Goal: Task Accomplishment & Management: Complete application form

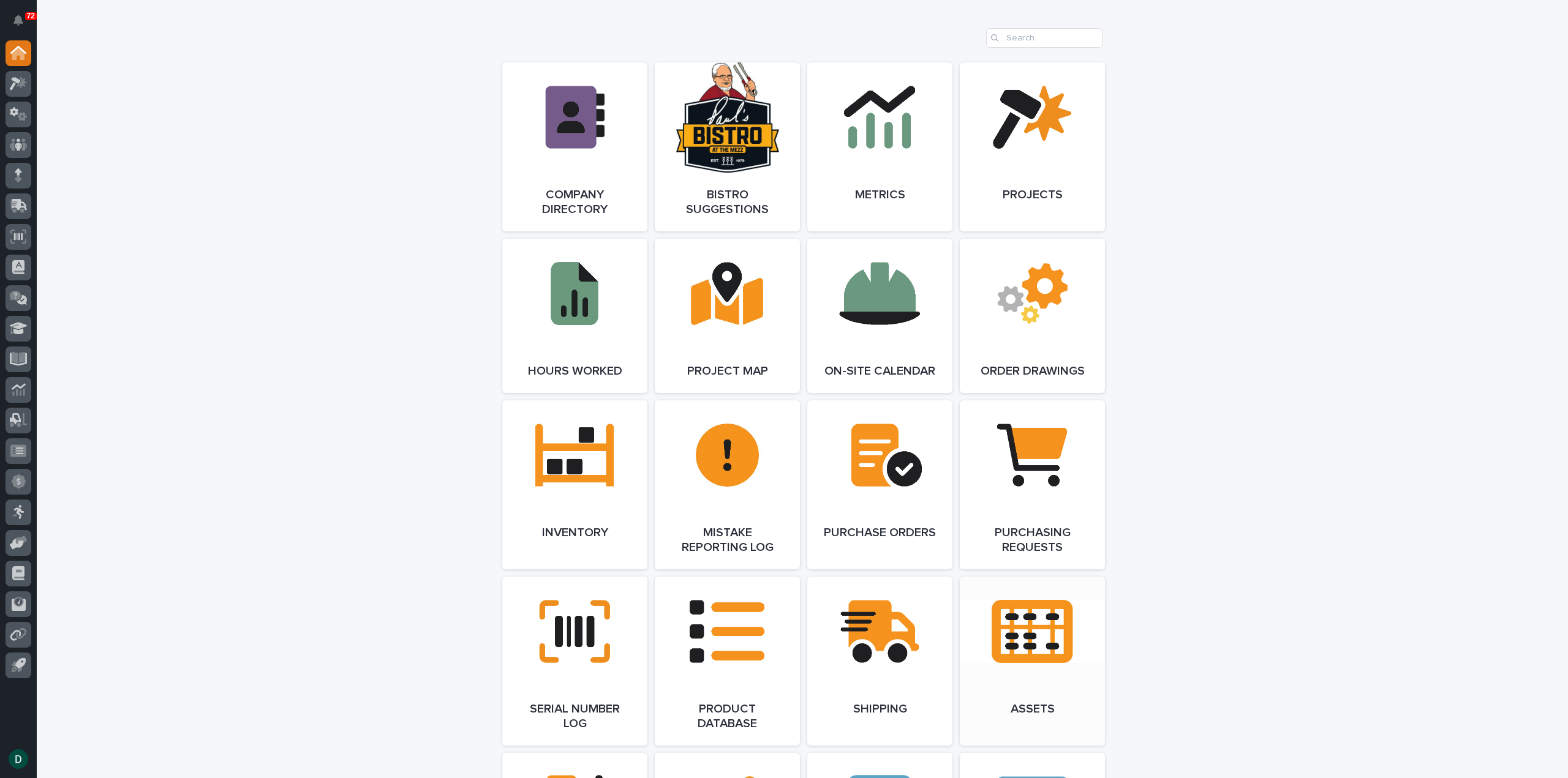
scroll to position [1102, 0]
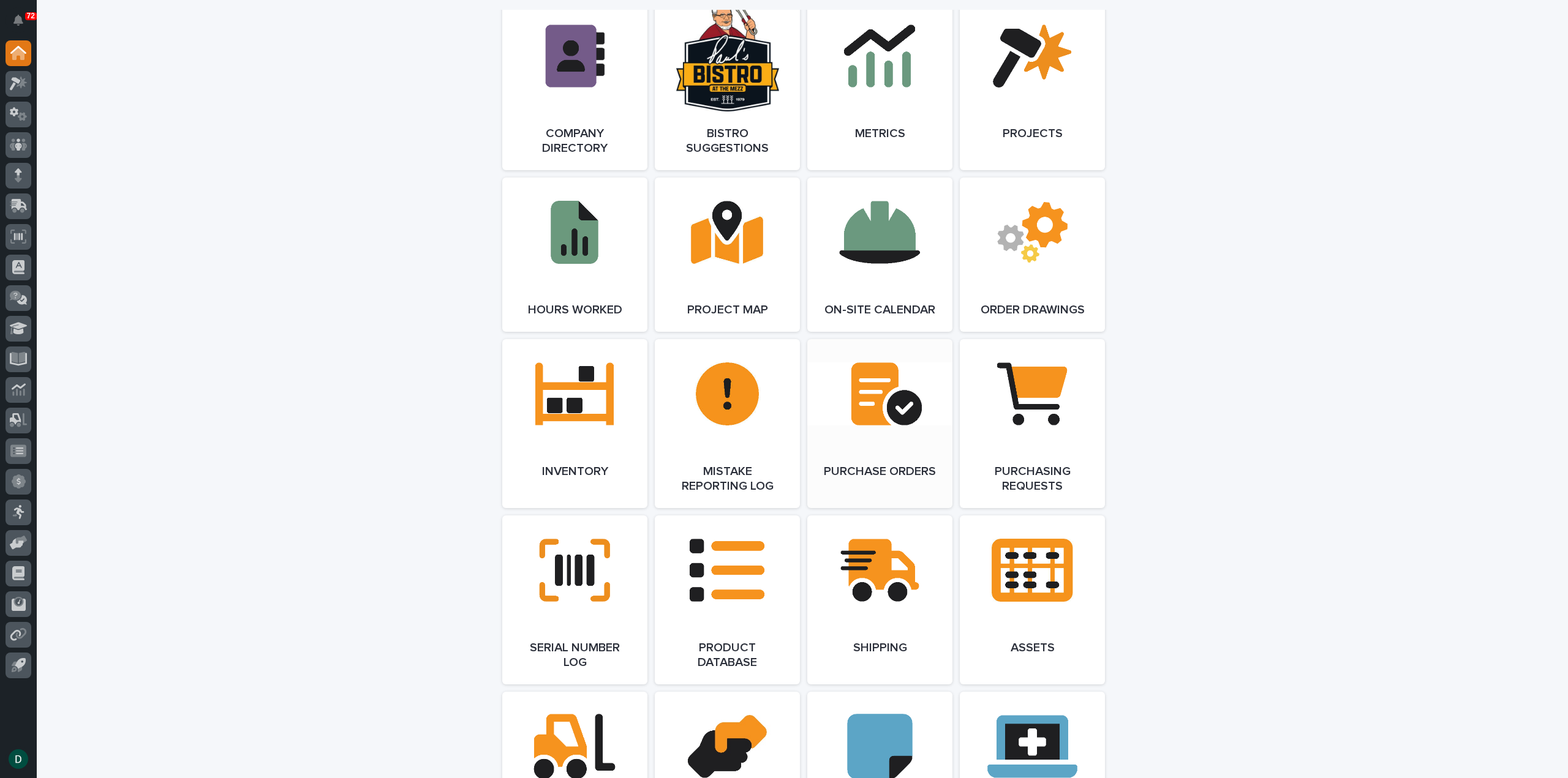
click at [902, 466] on link "Open Link" at bounding box center [879, 423] width 145 height 169
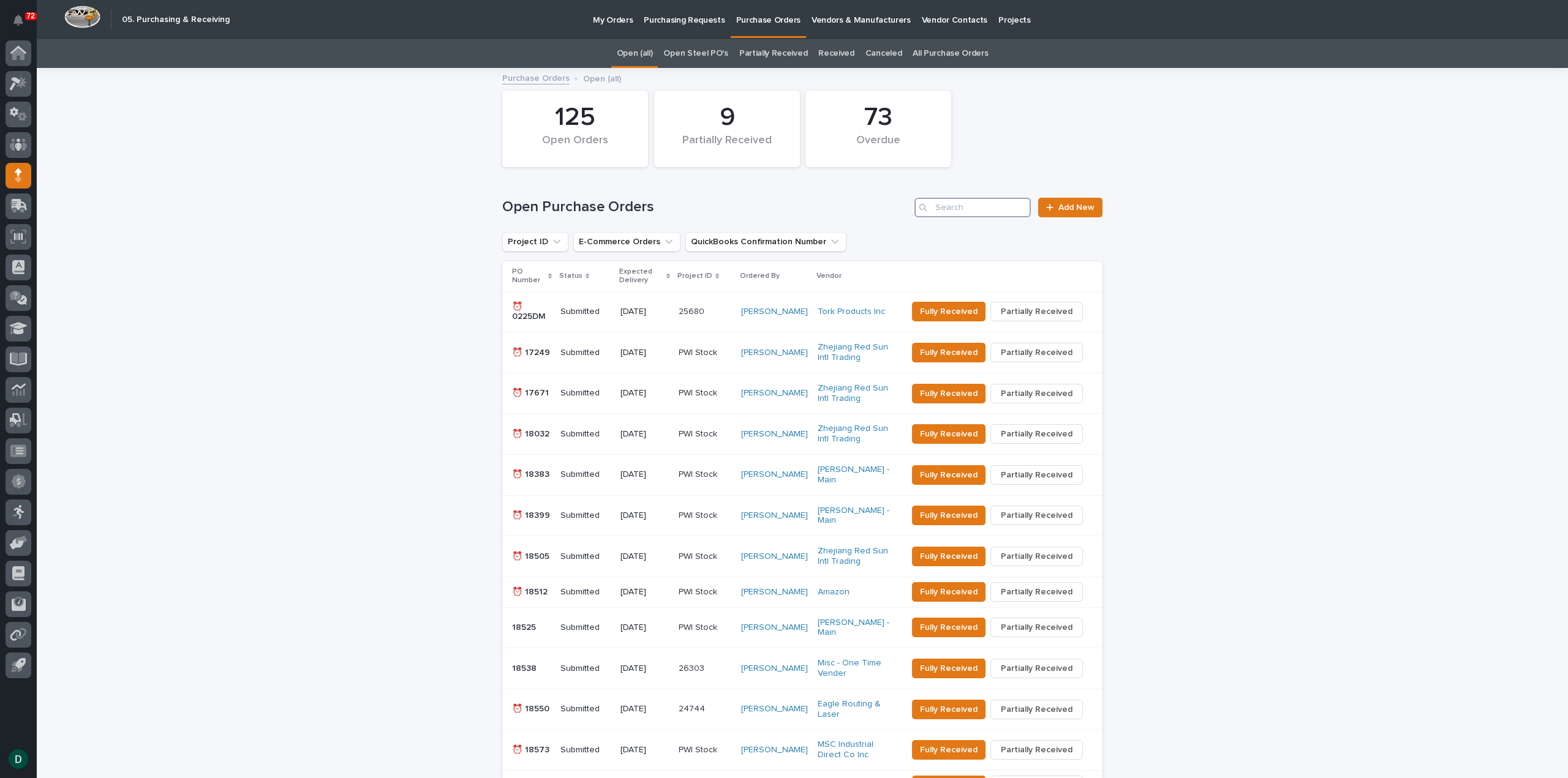
click at [950, 206] on input "Search" at bounding box center [972, 207] width 116 height 20
type input "7"
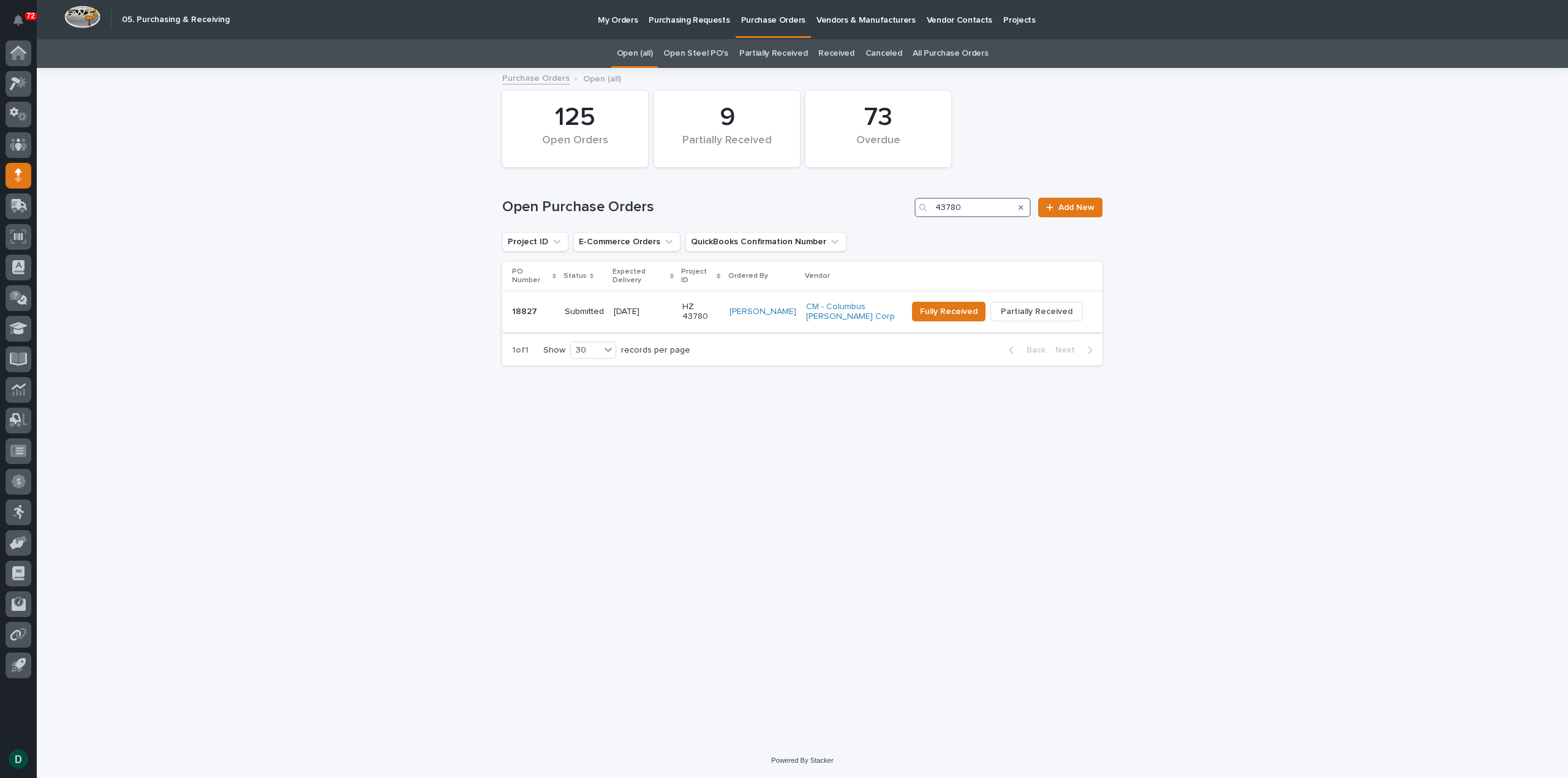
type input "43780"
click at [555, 307] on p "18827" at bounding box center [534, 312] width 43 height 10
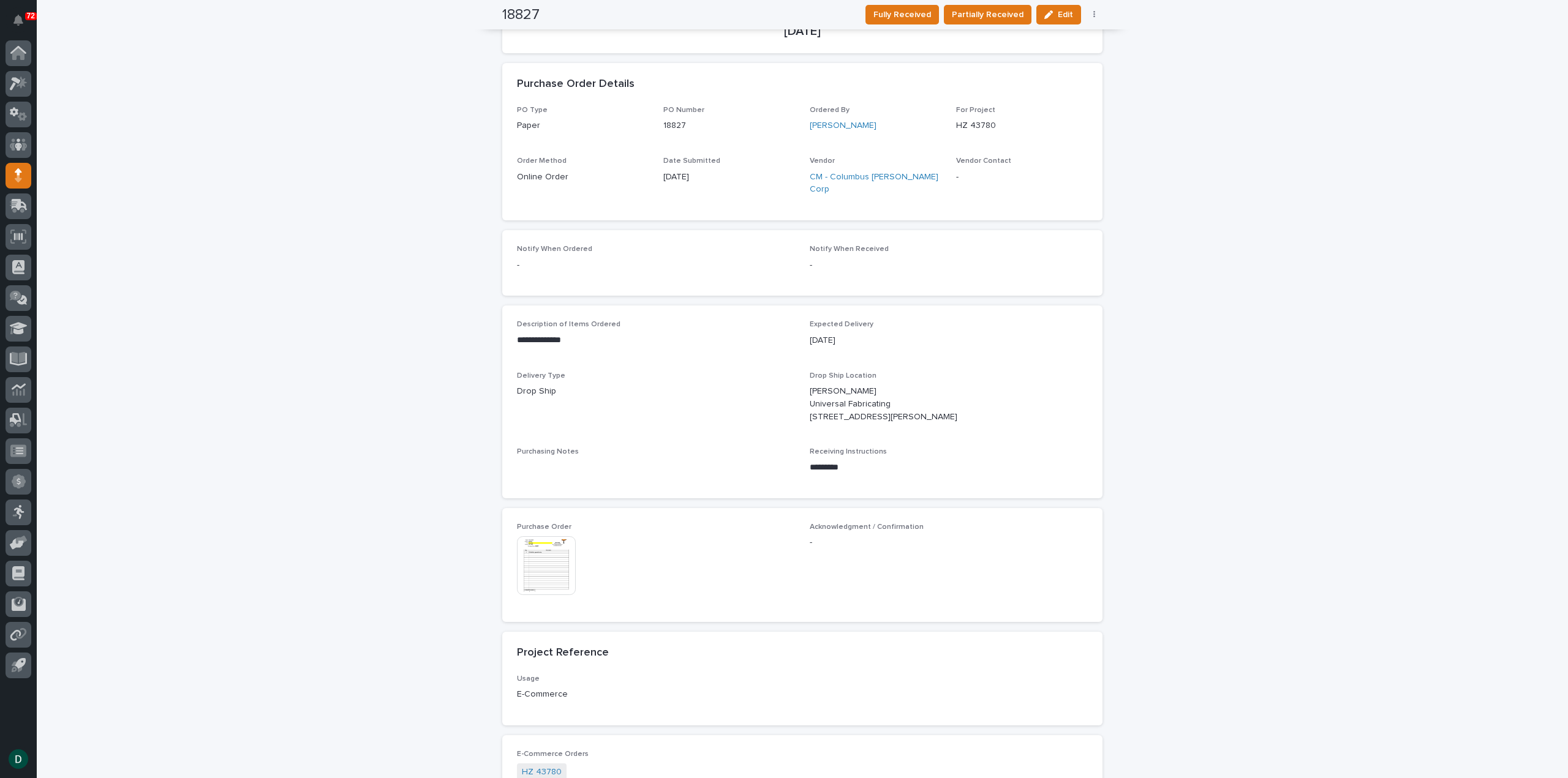
scroll to position [306, 0]
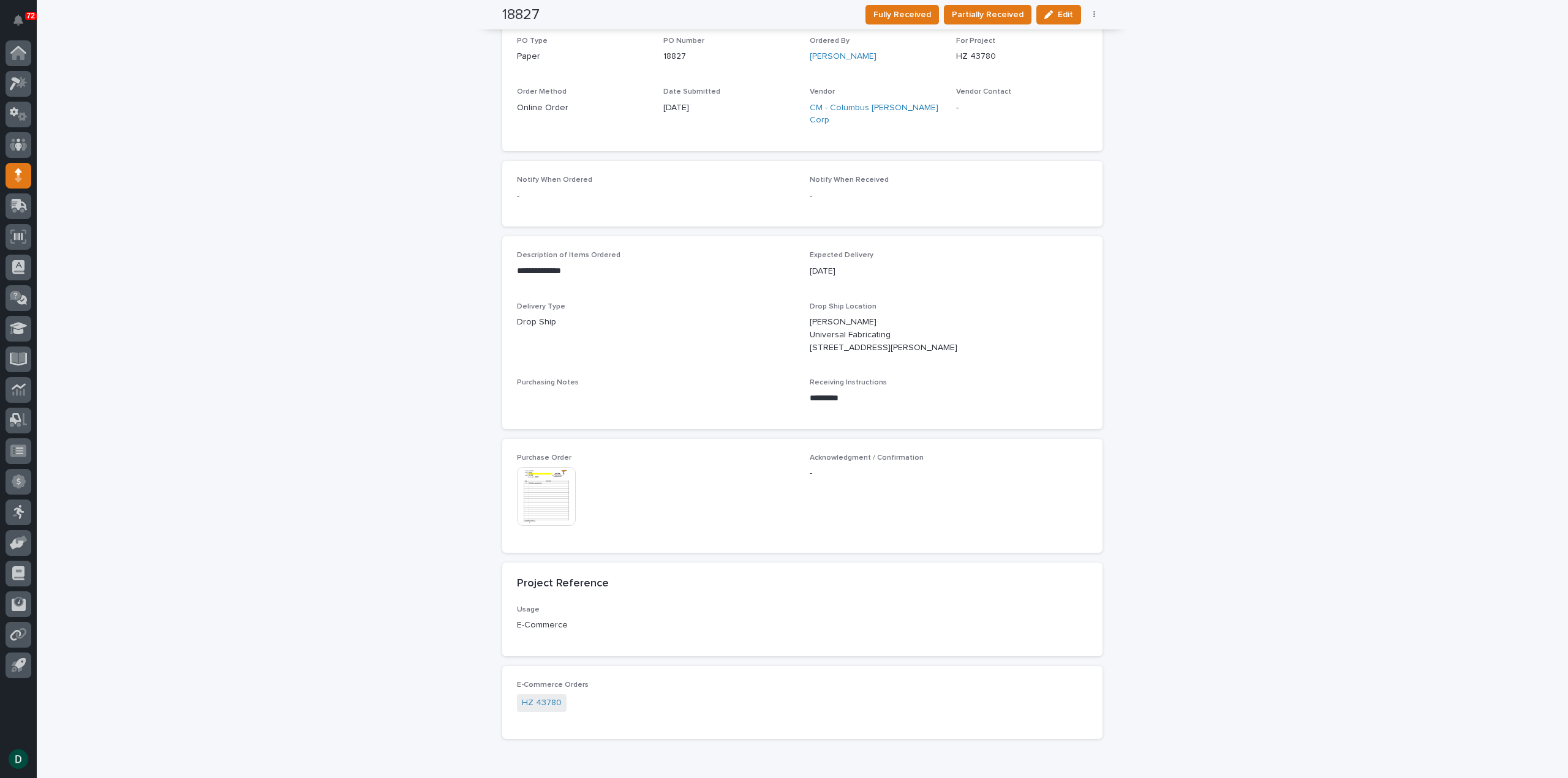
click at [535, 493] on img at bounding box center [546, 496] width 59 height 59
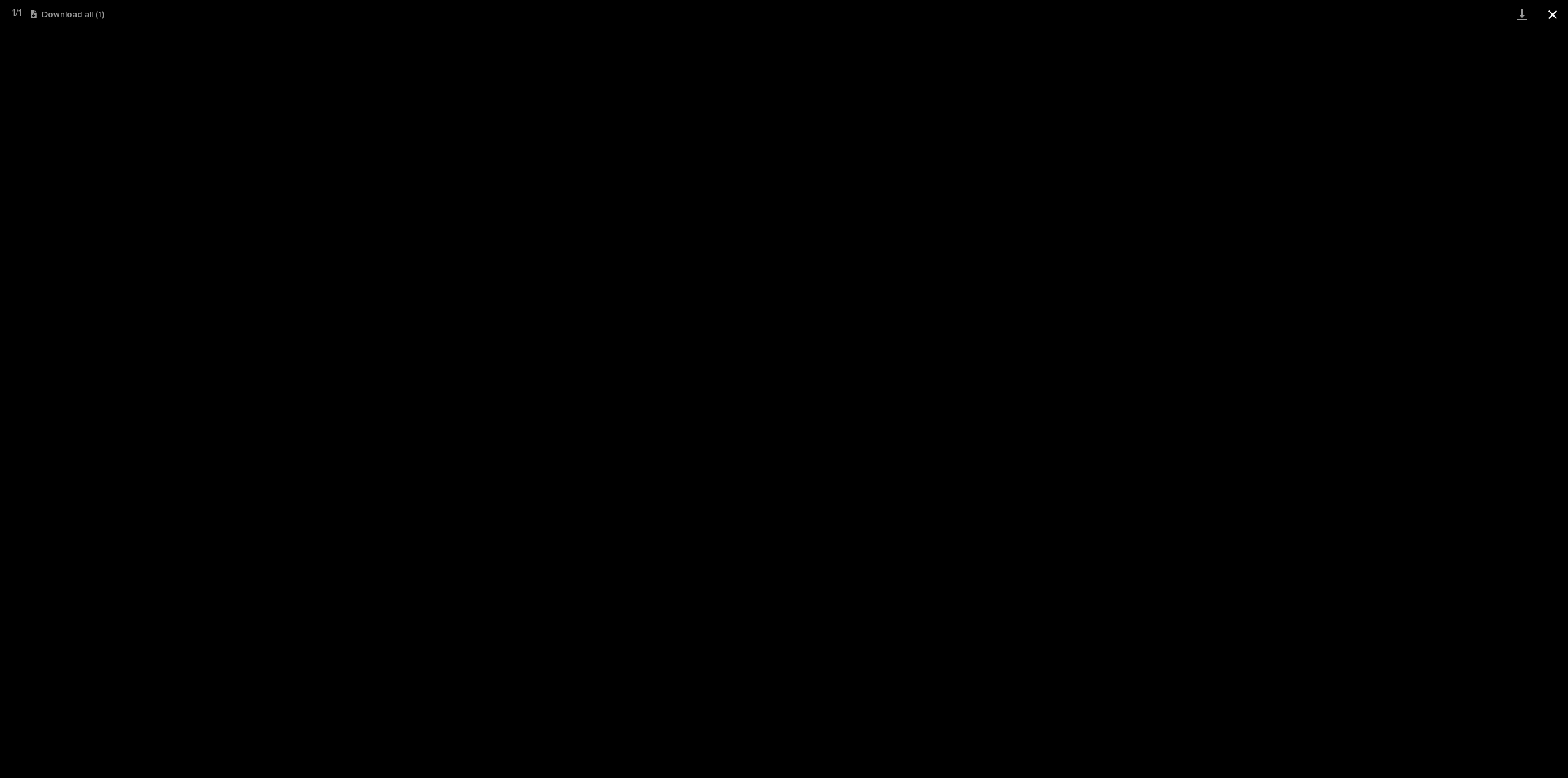
click at [1556, 15] on button "Close gallery" at bounding box center [1552, 14] width 31 height 28
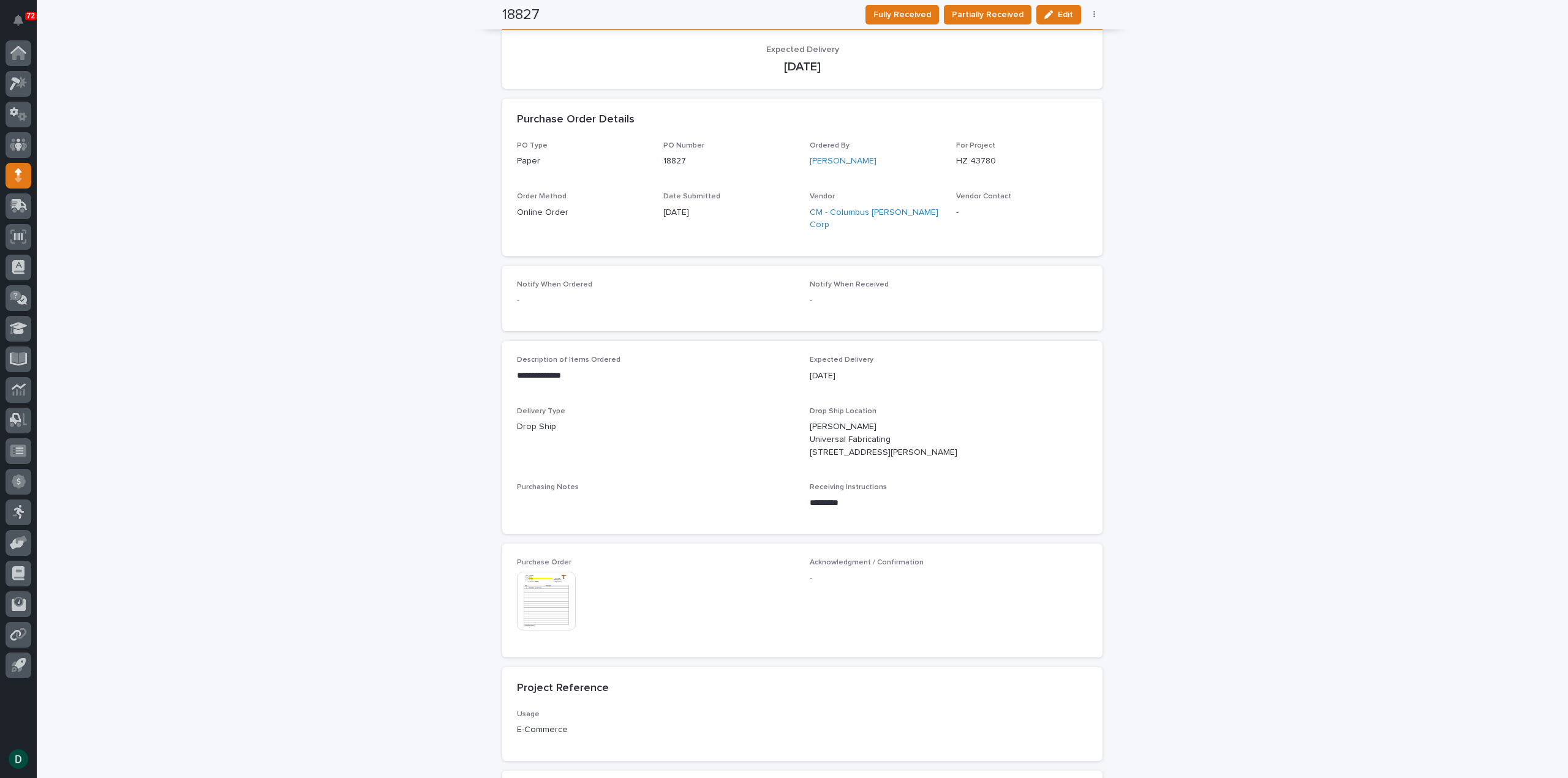
scroll to position [184, 0]
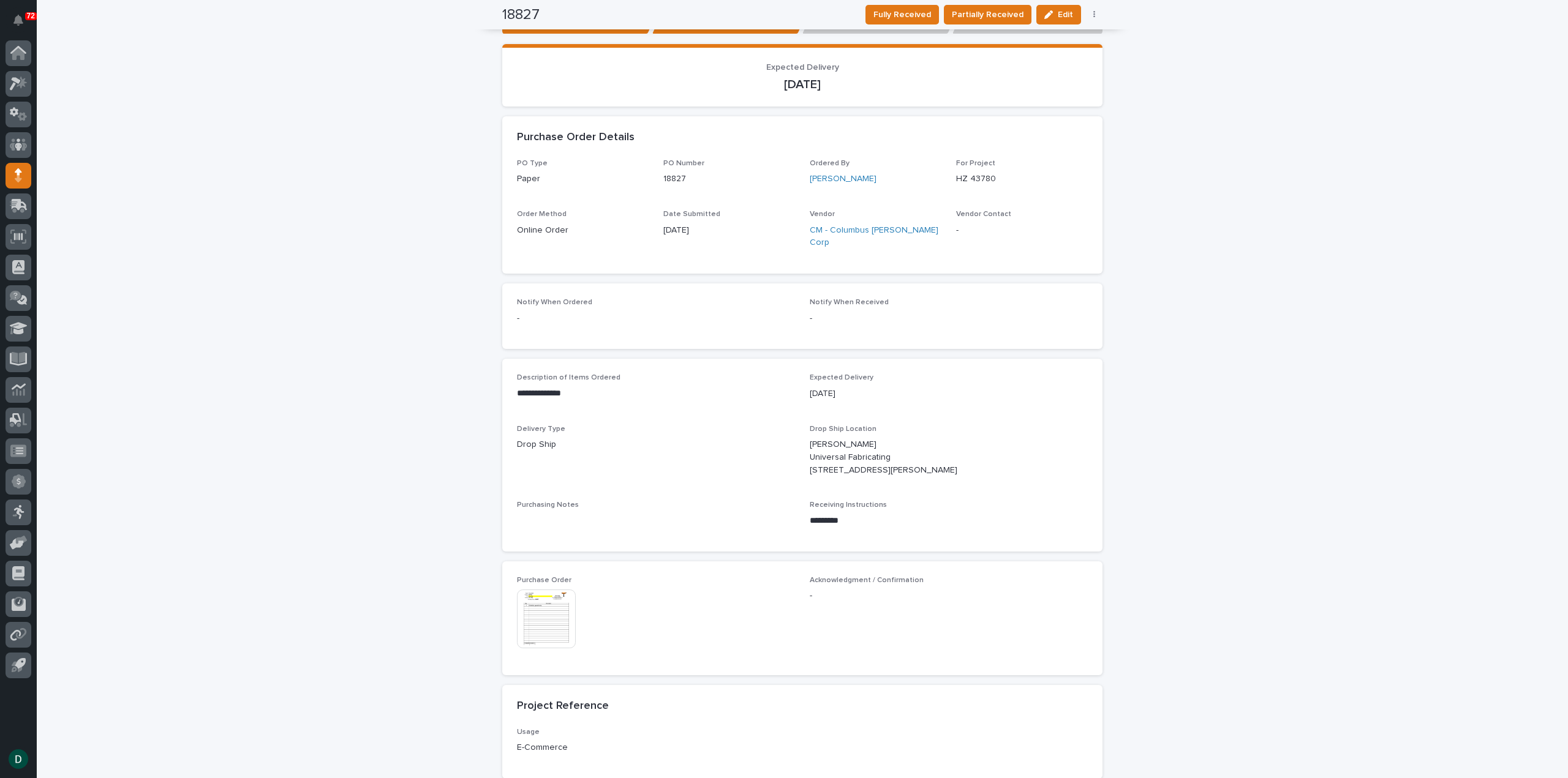
drag, startPoint x: 573, startPoint y: 309, endPoint x: 592, endPoint y: 319, distance: 21.5
click at [573, 312] on p "-" at bounding box center [656, 318] width 278 height 13
click at [791, 324] on div "Notify When Ordered - Notify When Received -" at bounding box center [802, 316] width 600 height 66
click at [1039, 336] on div "Notify When Ordered - Notify When Received -" at bounding box center [802, 316] width 600 height 66
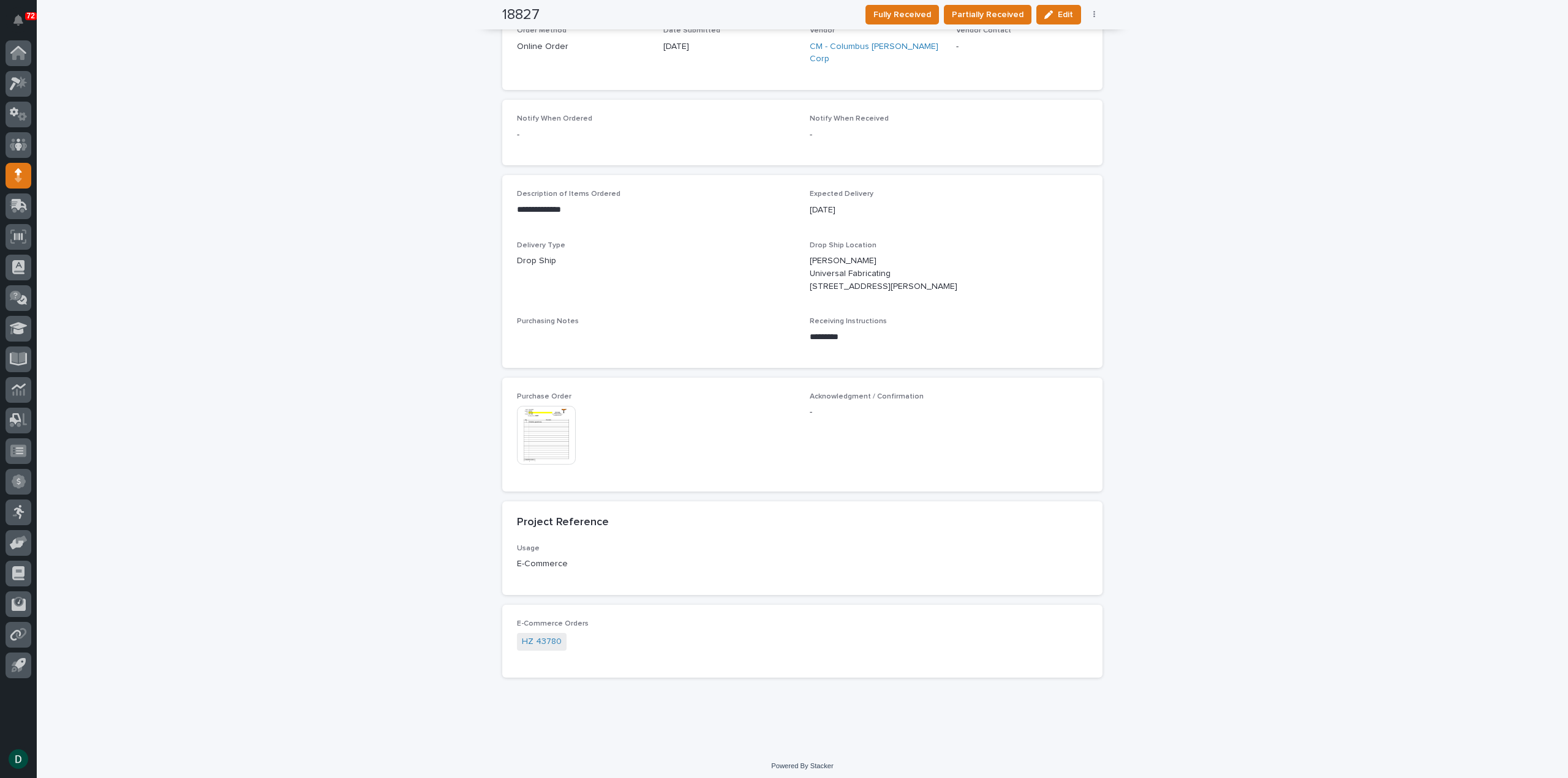
scroll to position [372, 0]
click at [539, 636] on link "HZ 43780" at bounding box center [542, 637] width 40 height 13
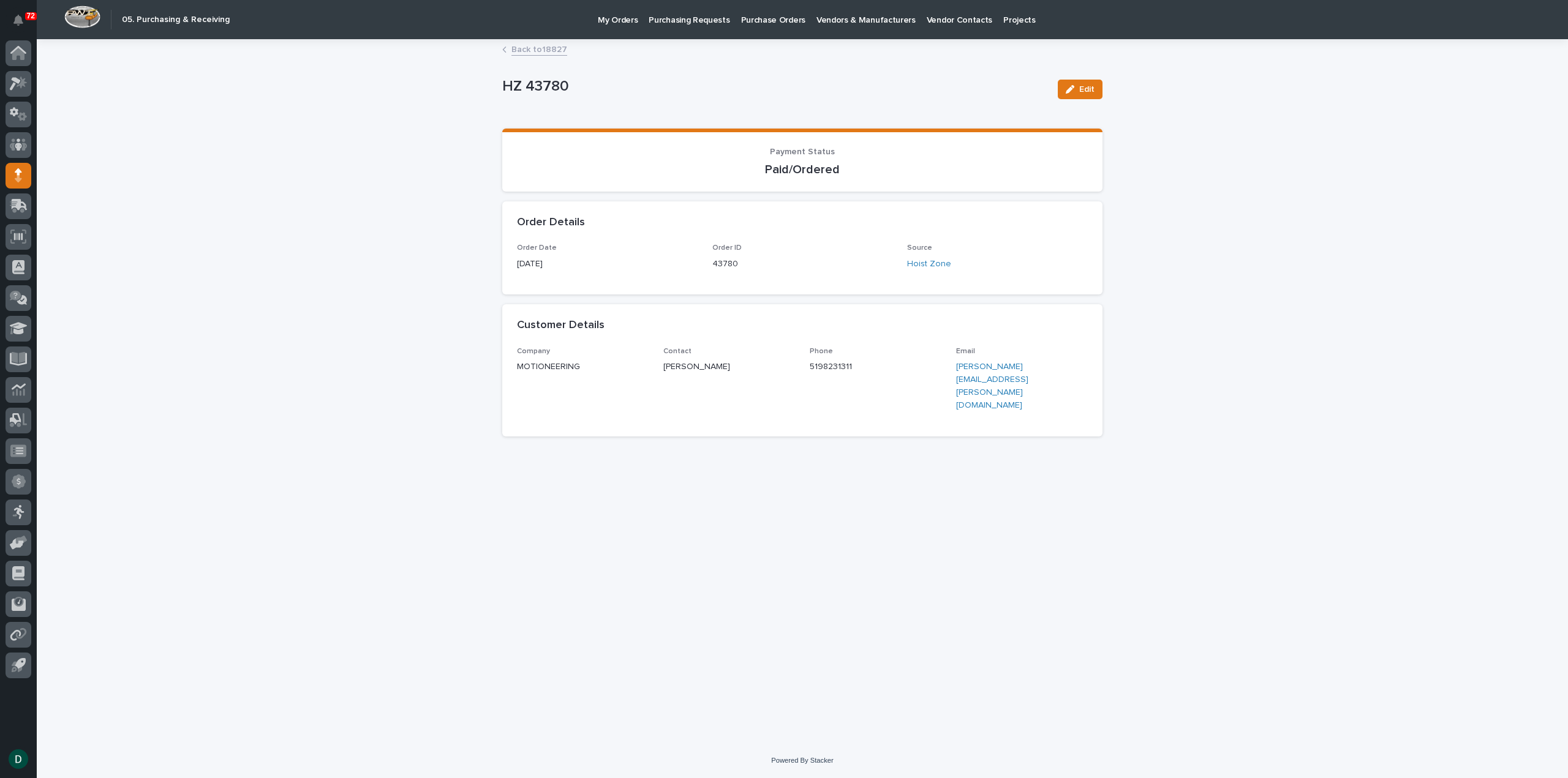
click at [552, 52] on link "Back to 18827" at bounding box center [539, 49] width 55 height 14
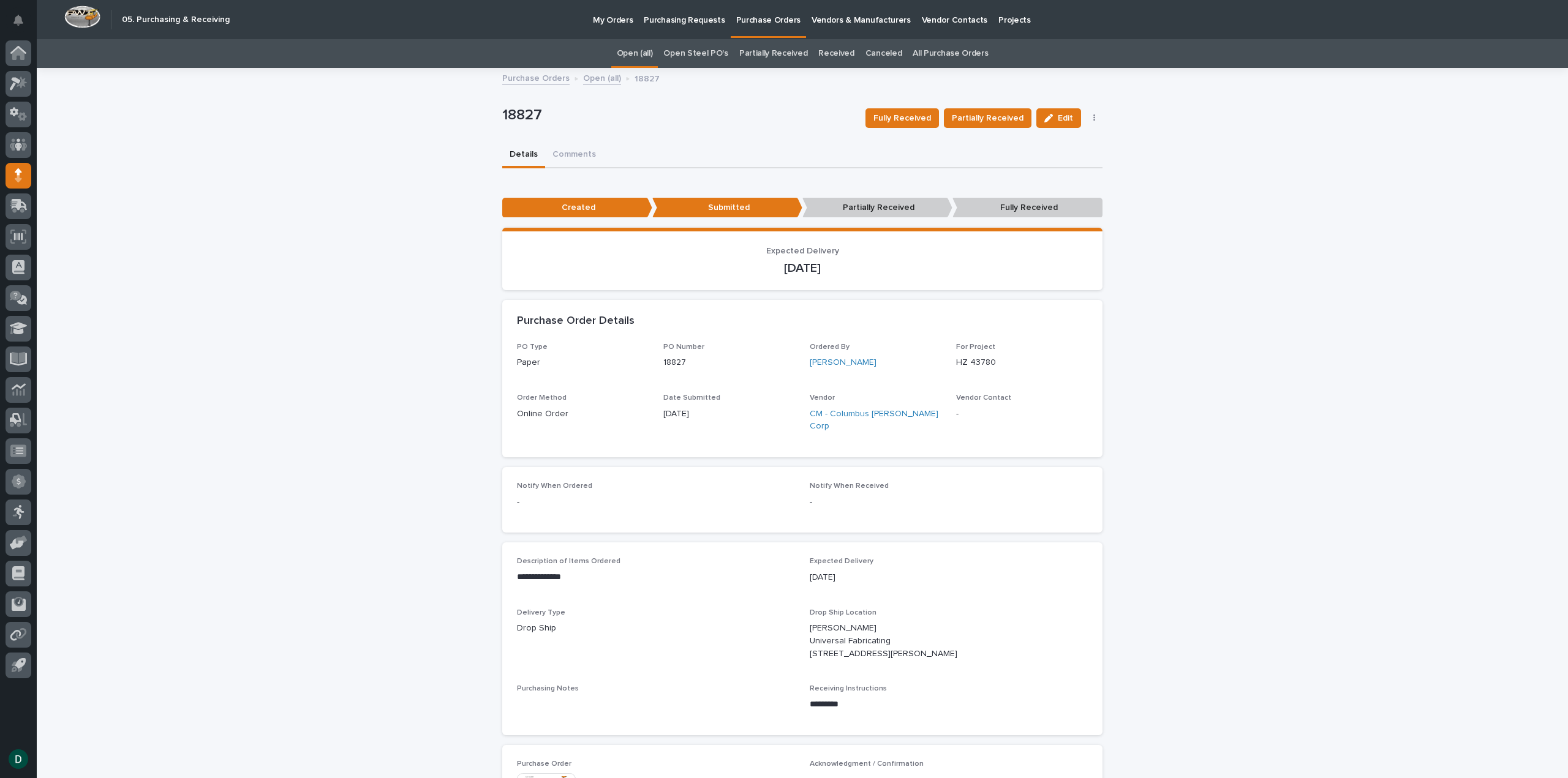
scroll to position [40, 0]
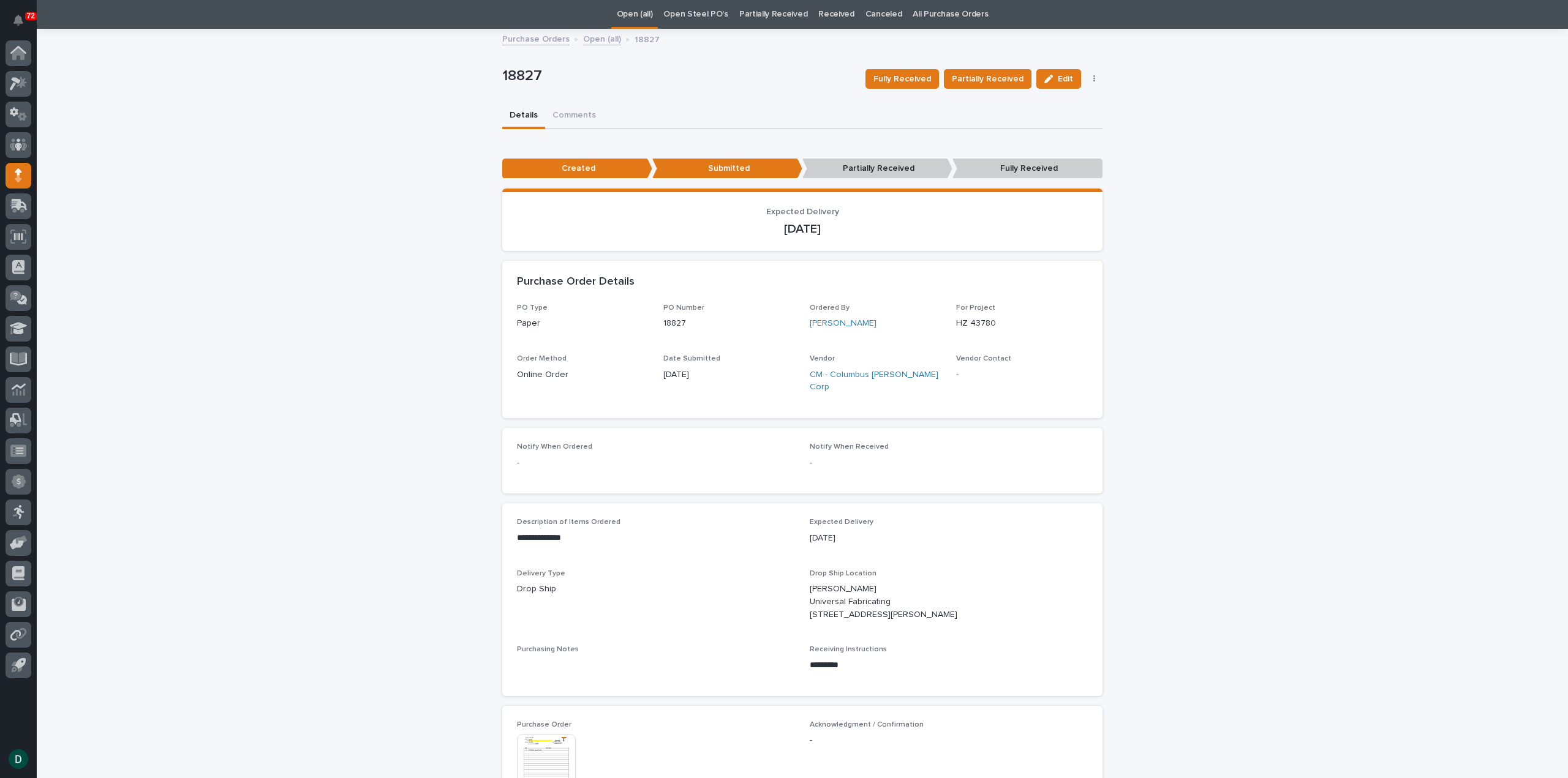
click at [867, 532] on p "08/20/2025" at bounding box center [949, 538] width 278 height 13
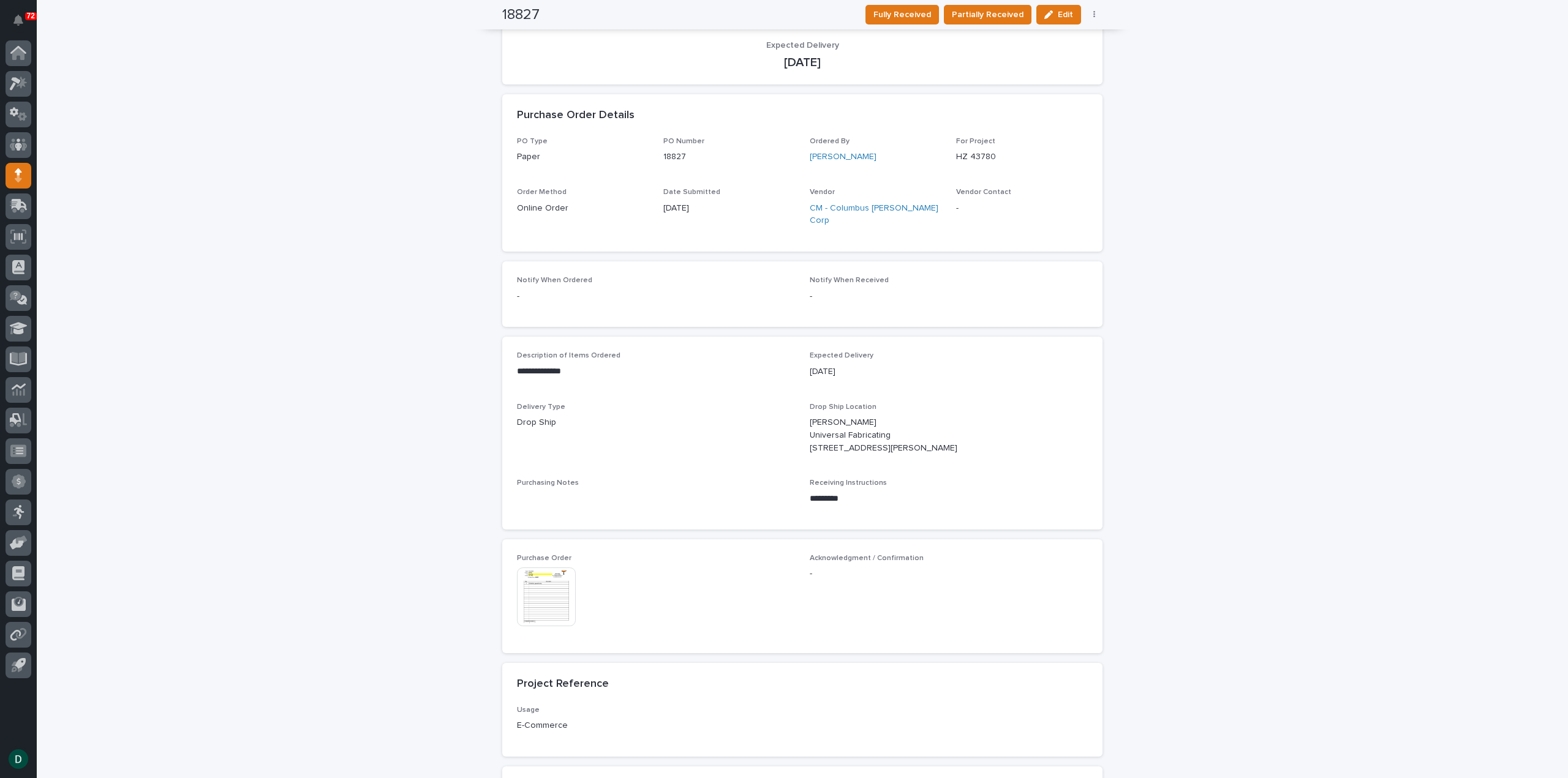
scroll to position [0, 0]
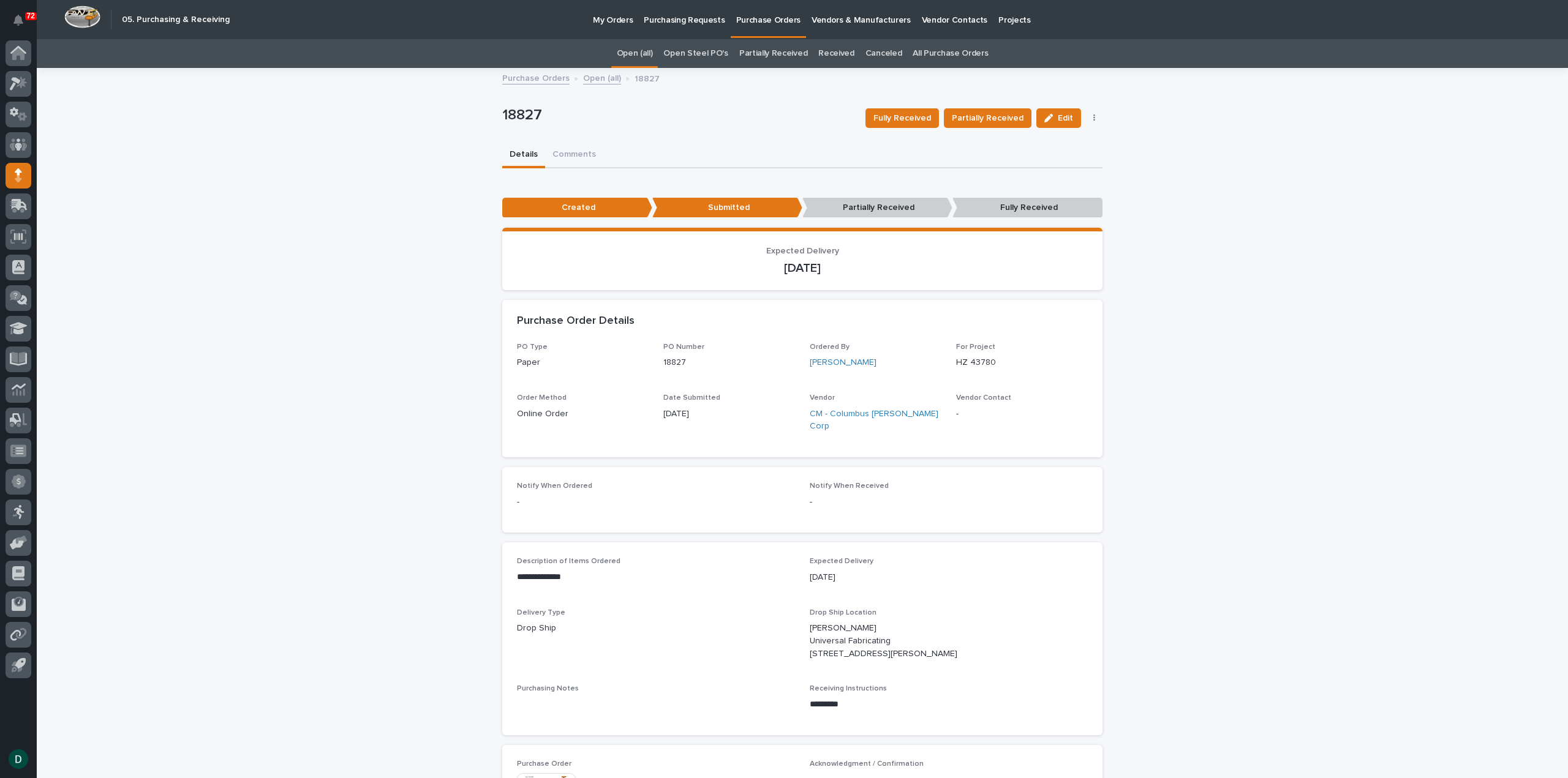
drag, startPoint x: 835, startPoint y: 269, endPoint x: 745, endPoint y: 279, distance: 90.6
click at [745, 279] on section "Expected Delivery 08/20/2025" at bounding box center [802, 260] width 600 height 63
click at [849, 267] on p "08/20/2025" at bounding box center [802, 268] width 571 height 15
drag, startPoint x: 839, startPoint y: 268, endPoint x: 746, endPoint y: 279, distance: 93.6
click at [746, 279] on section "Expected Delivery 08/20/2025" at bounding box center [802, 260] width 600 height 63
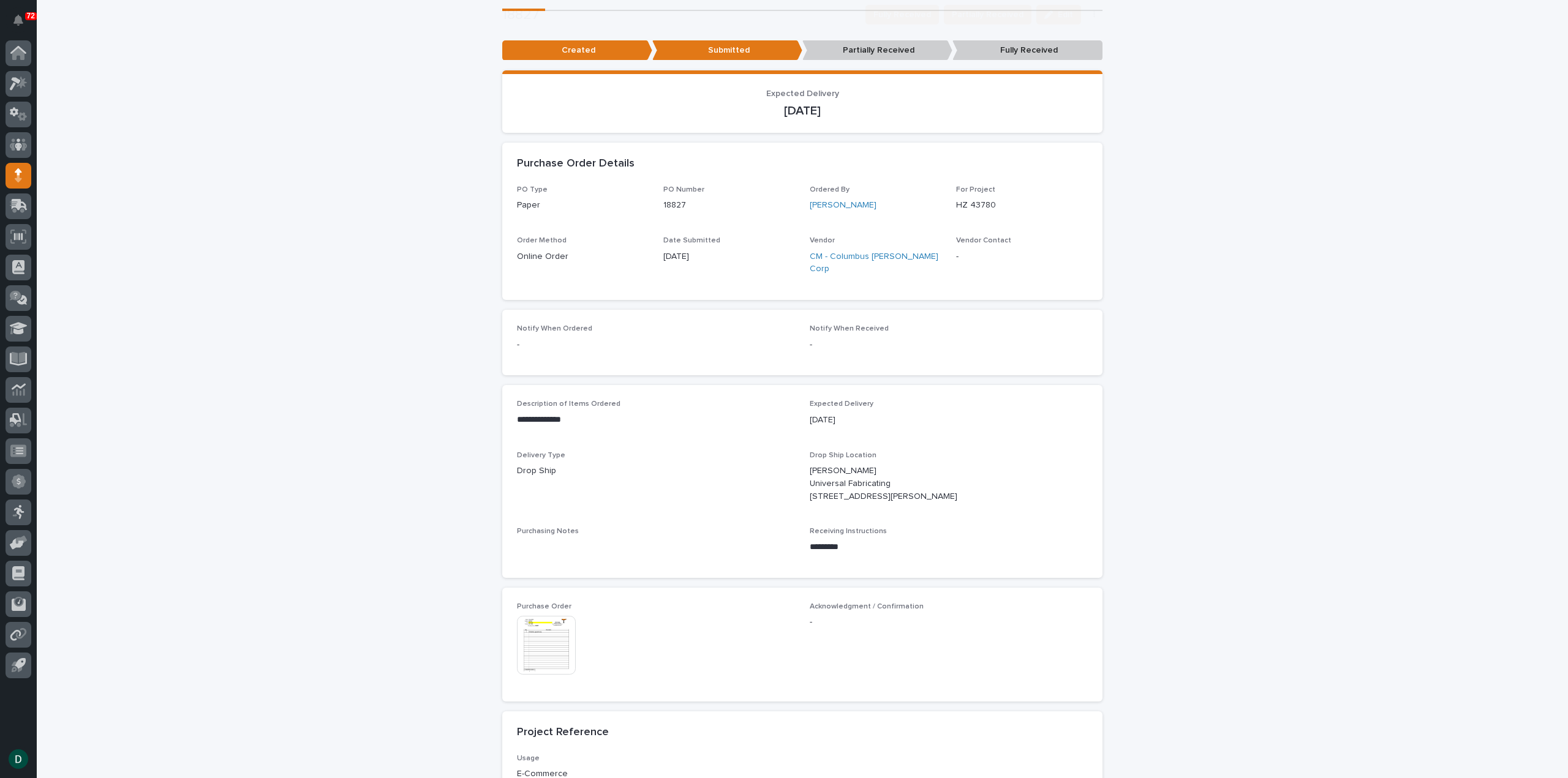
scroll to position [306, 0]
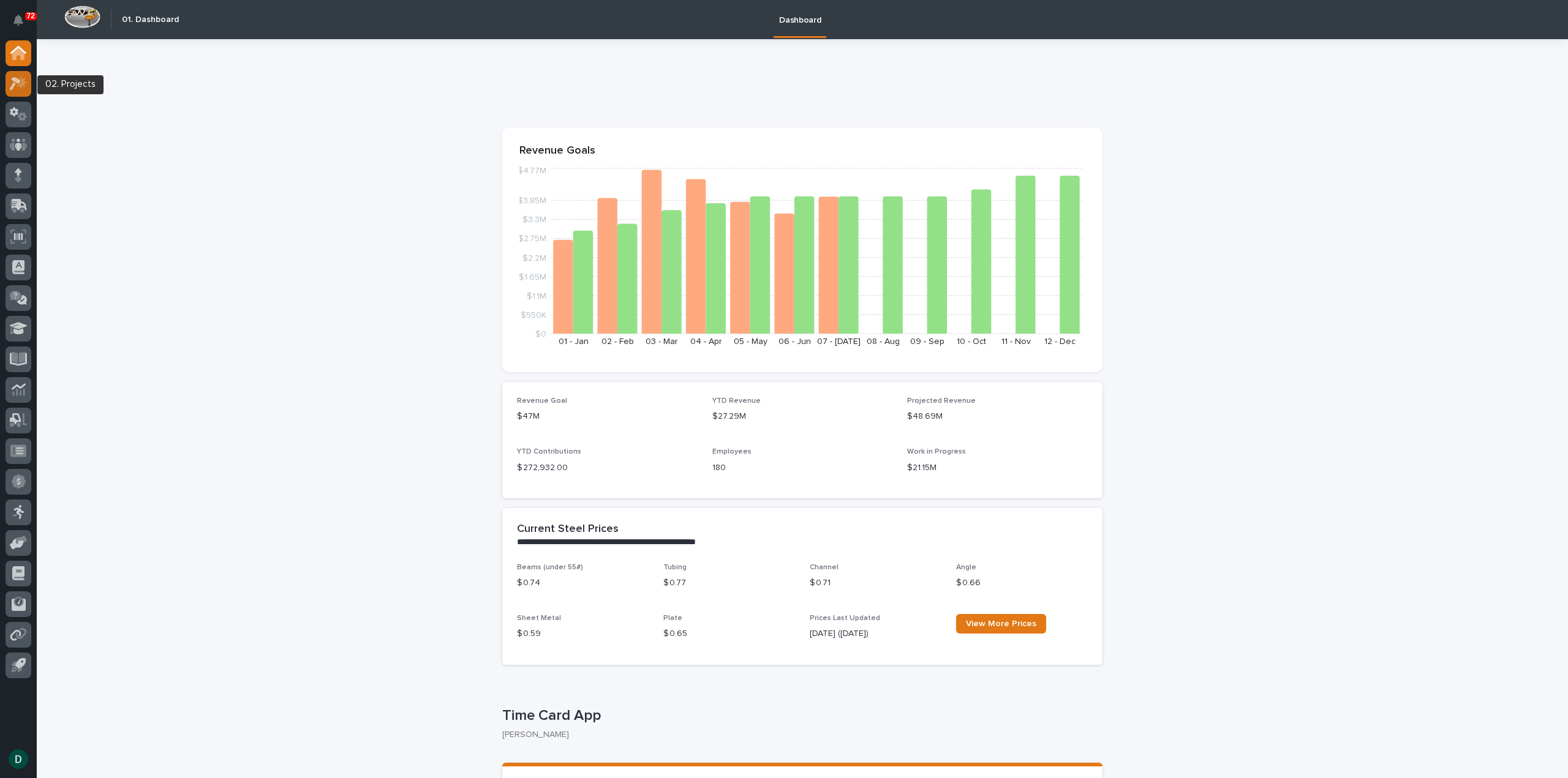
click at [18, 88] on icon at bounding box center [18, 84] width 17 height 14
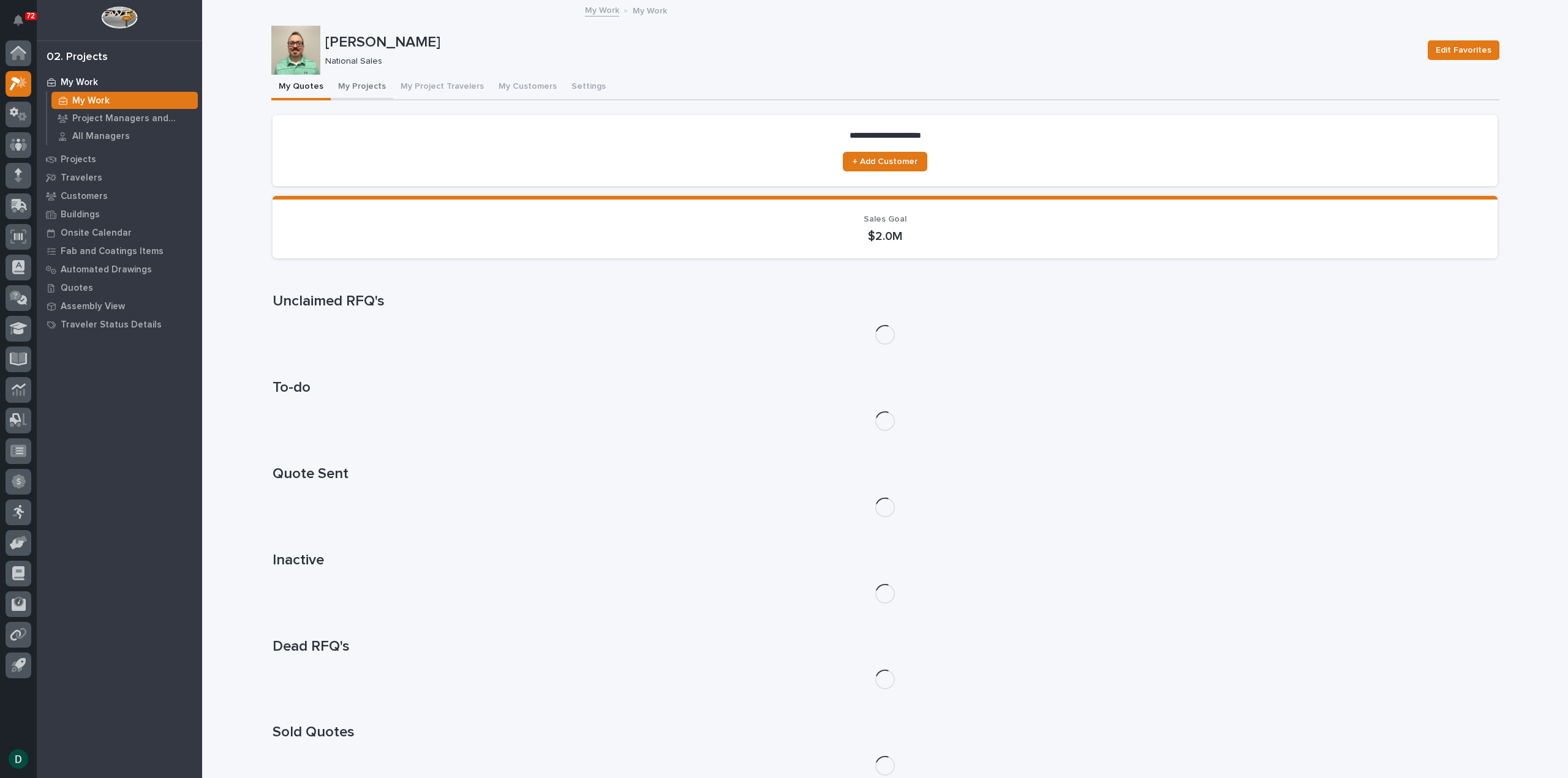
click at [353, 82] on button "My Projects" at bounding box center [362, 87] width 63 height 25
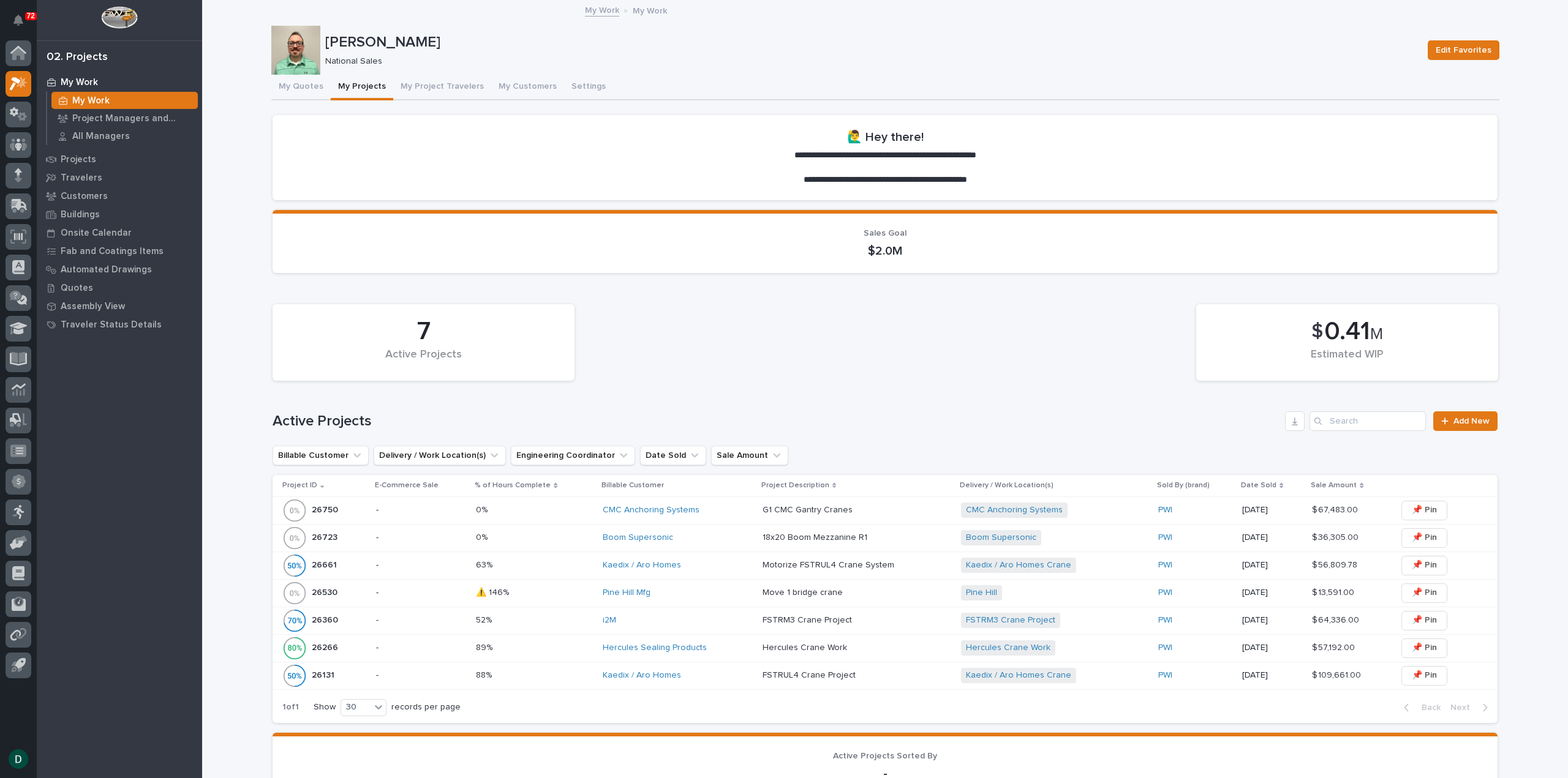
click at [440, 534] on p "-" at bounding box center [421, 537] width 90 height 10
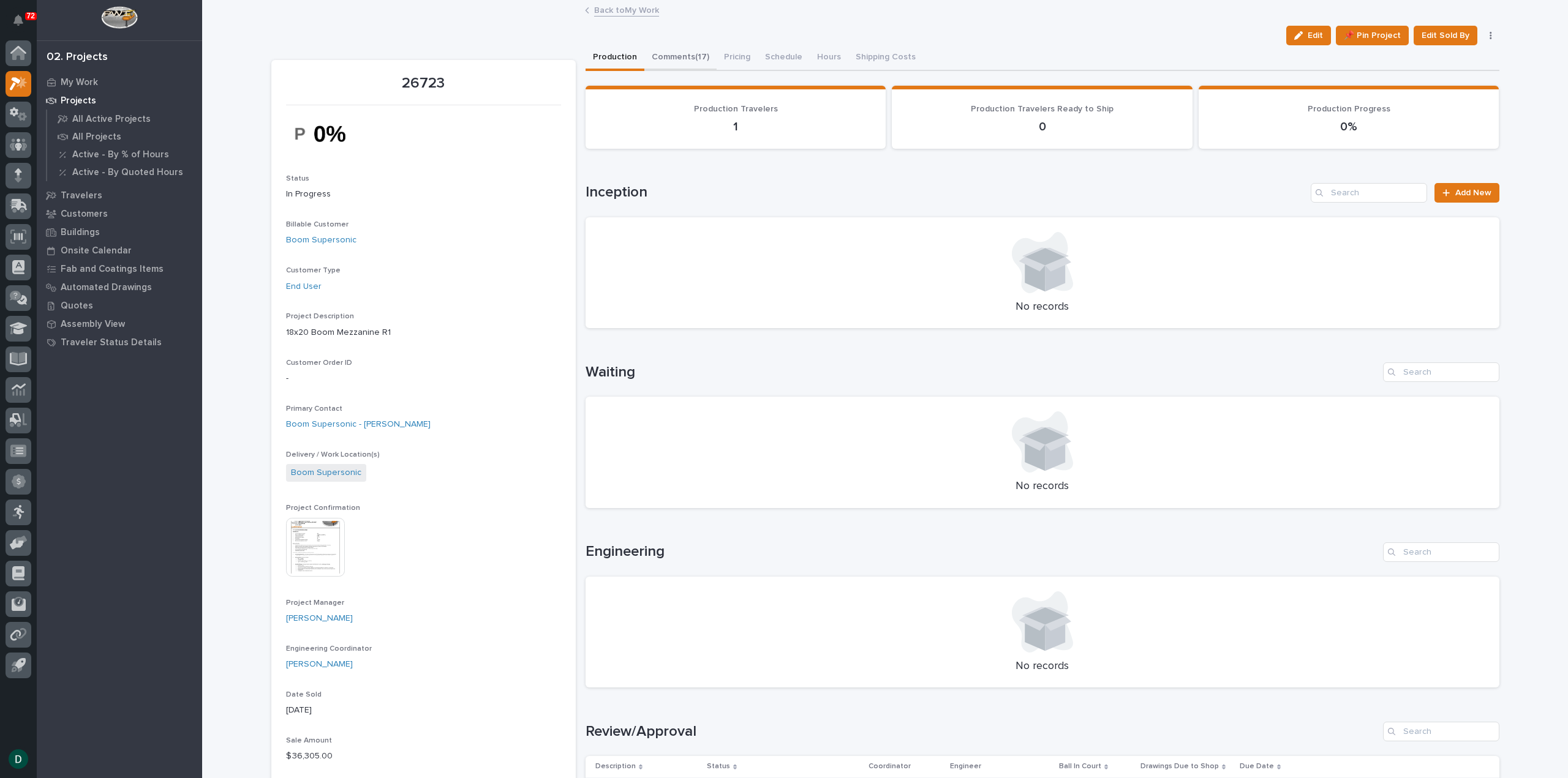
click at [691, 55] on button "Comments (17)" at bounding box center [680, 58] width 72 height 25
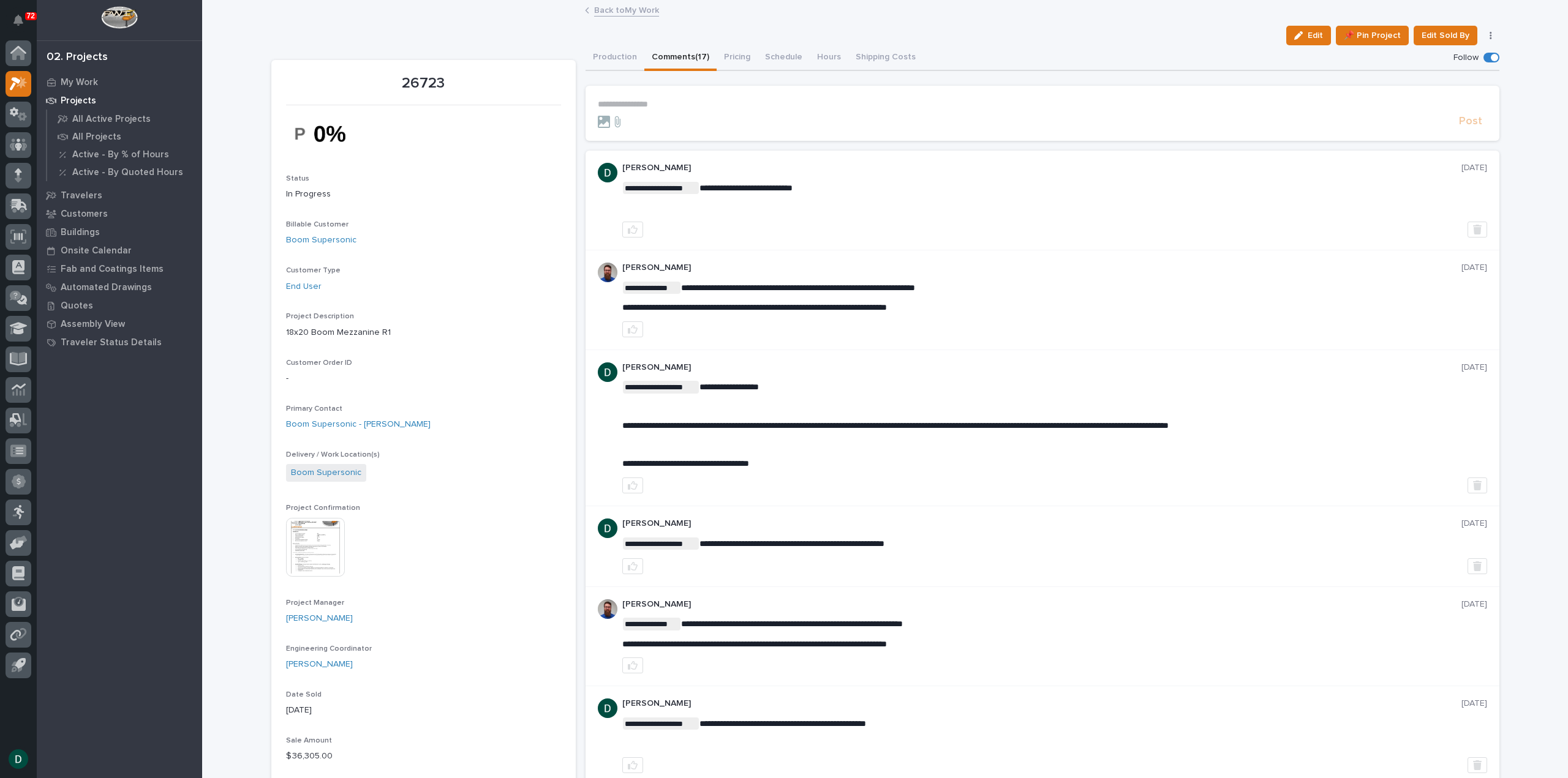
click at [676, 109] on form "**********" at bounding box center [1042, 113] width 889 height 29
click at [671, 100] on p "**********" at bounding box center [1042, 104] width 889 height 10
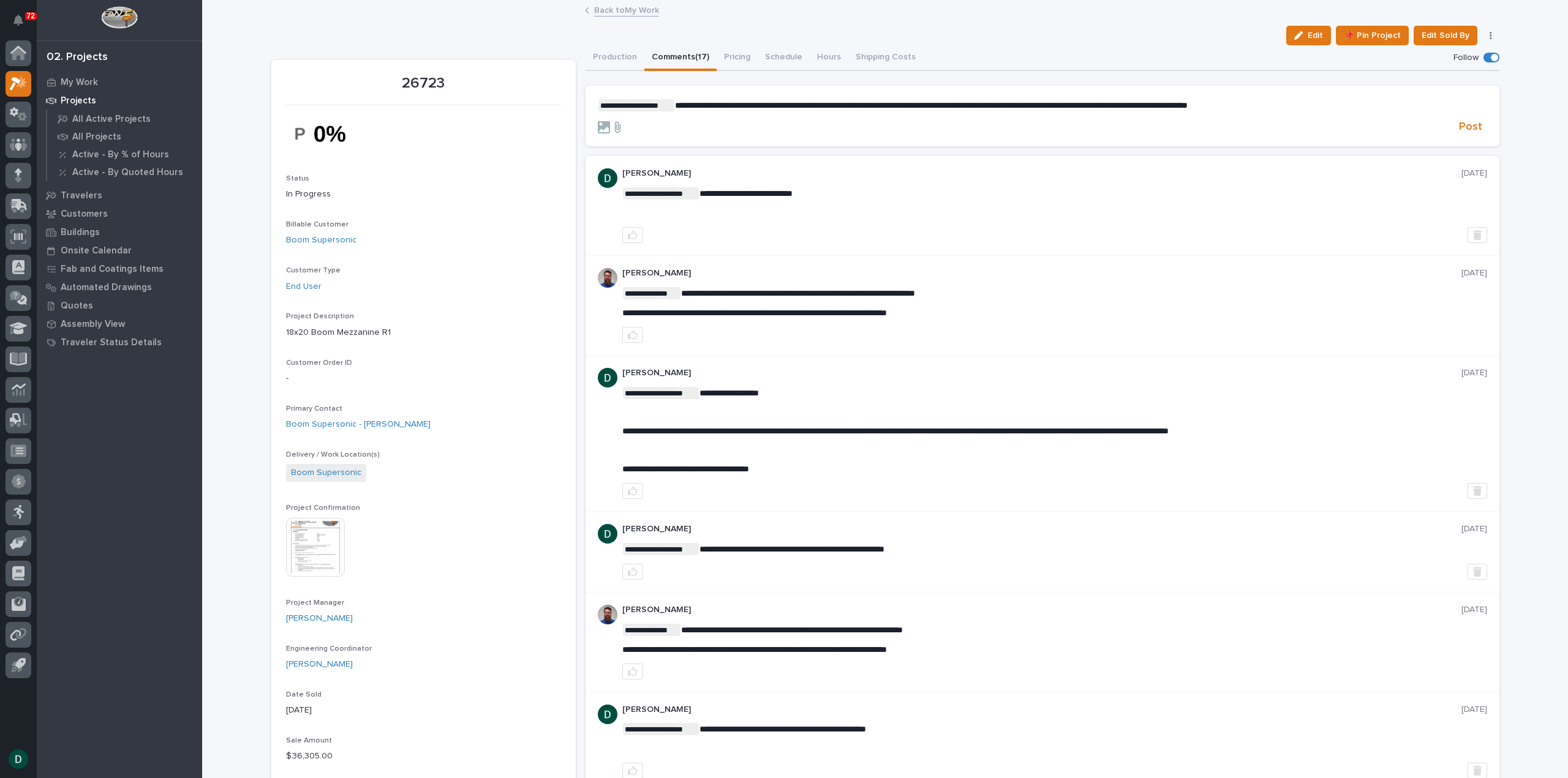
click at [615, 126] on icon at bounding box center [617, 127] width 15 height 12
click at [610, 121] on input "file" at bounding box center [610, 121] width 0 height 0
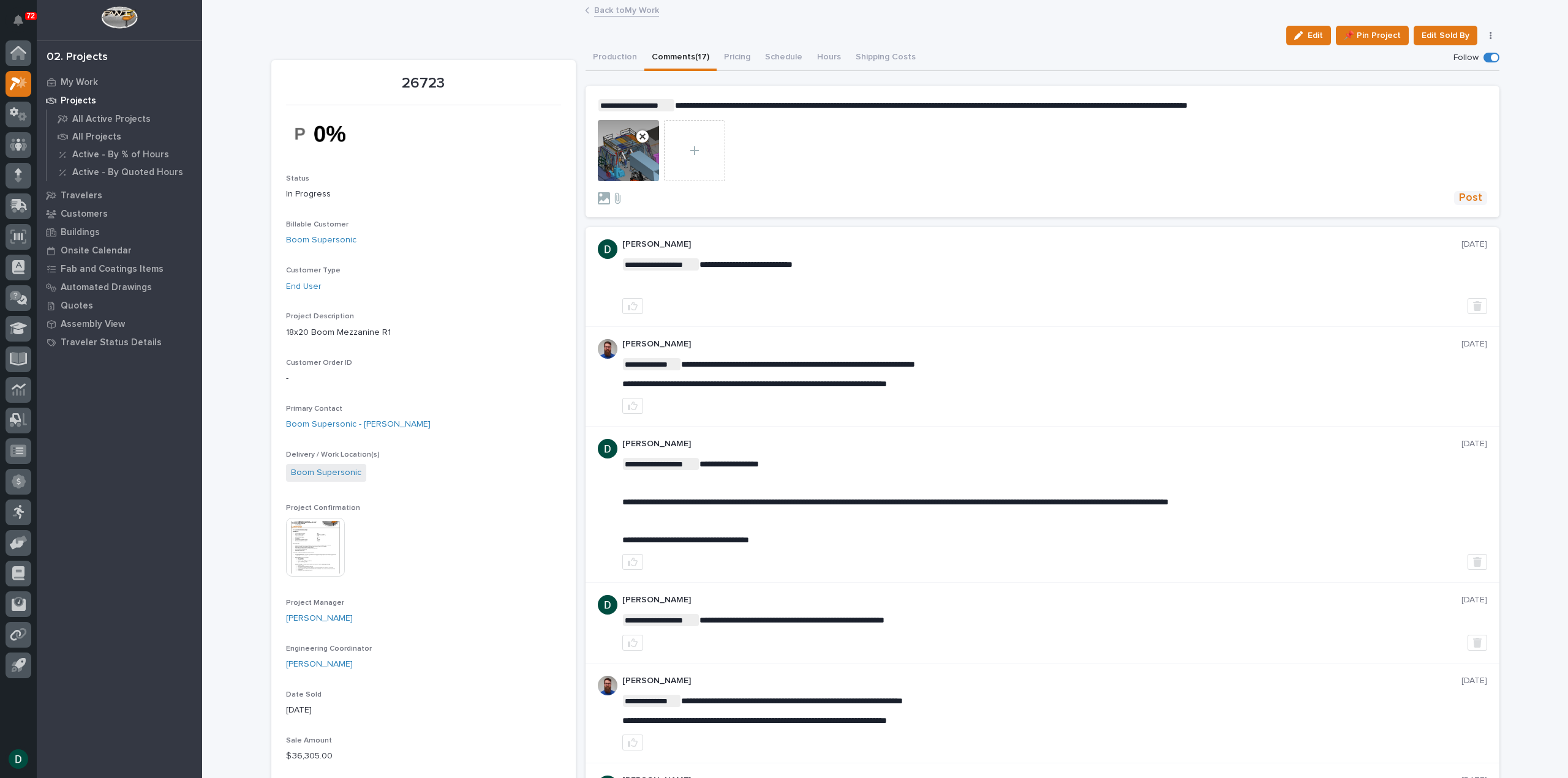
click at [1469, 194] on span "Post" at bounding box center [1470, 198] width 23 height 14
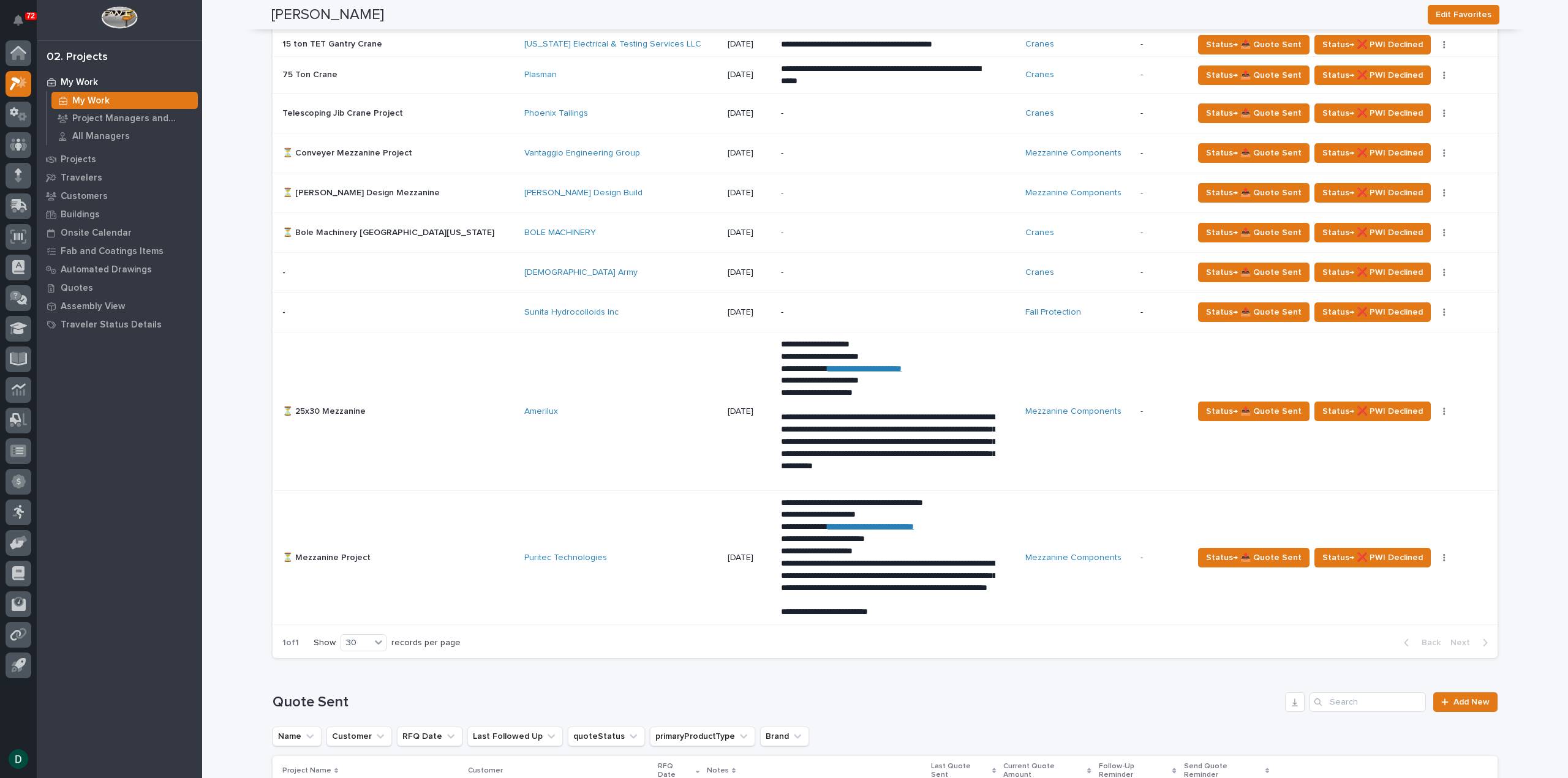
scroll to position [1224, 0]
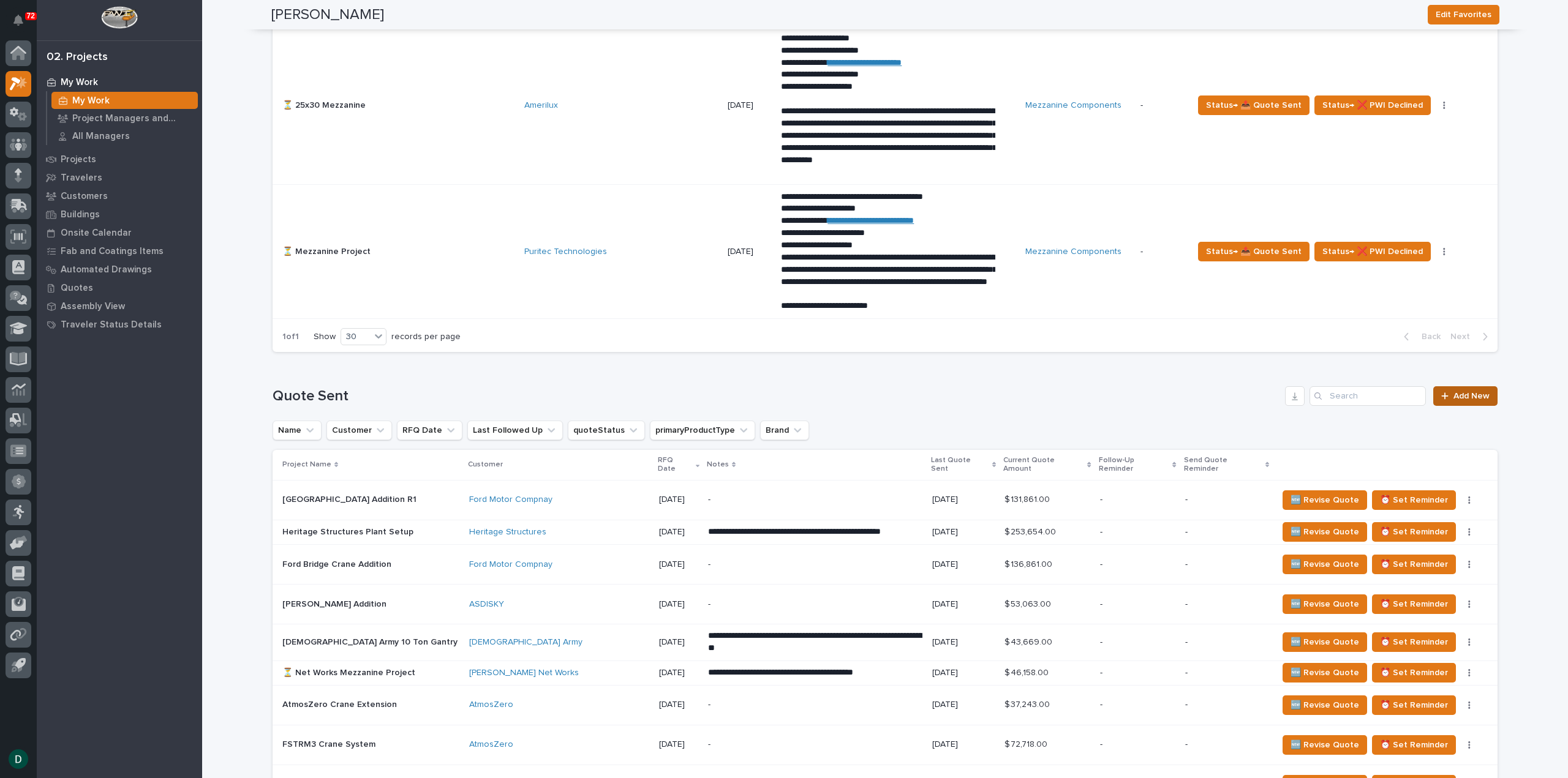
click at [1456, 392] on span "Add New" at bounding box center [1471, 396] width 36 height 9
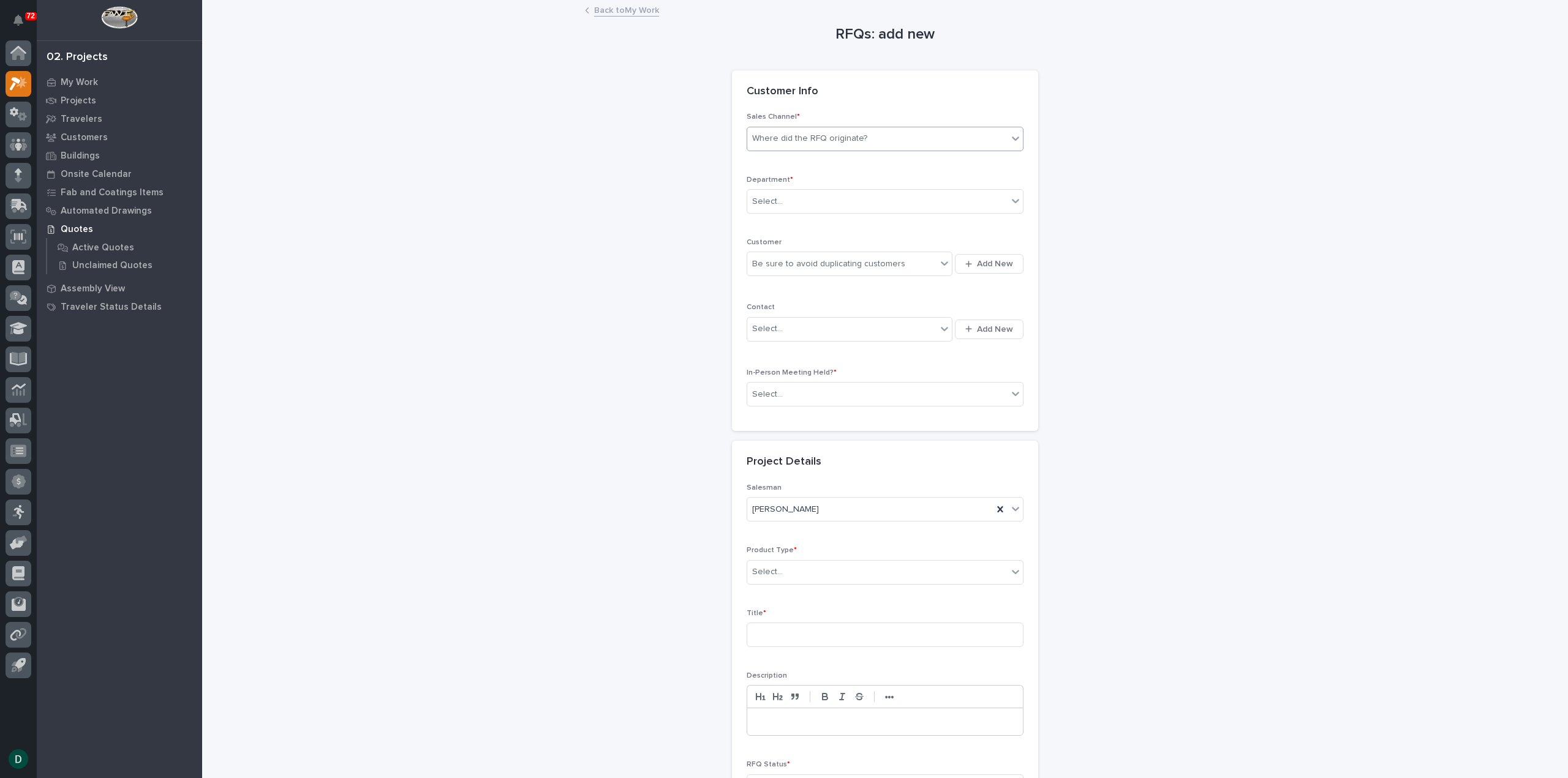
click at [831, 139] on div "Where did the RFQ originate?" at bounding box center [809, 139] width 115 height 13
click at [804, 177] on div "PWI" at bounding box center [880, 183] width 276 height 21
click at [786, 196] on div "Select..." at bounding box center [877, 202] width 261 height 21
click at [790, 220] on span "National Sales" at bounding box center [778, 222] width 62 height 13
click at [820, 265] on div "Be sure to avoid duplicating customers" at bounding box center [828, 264] width 153 height 13
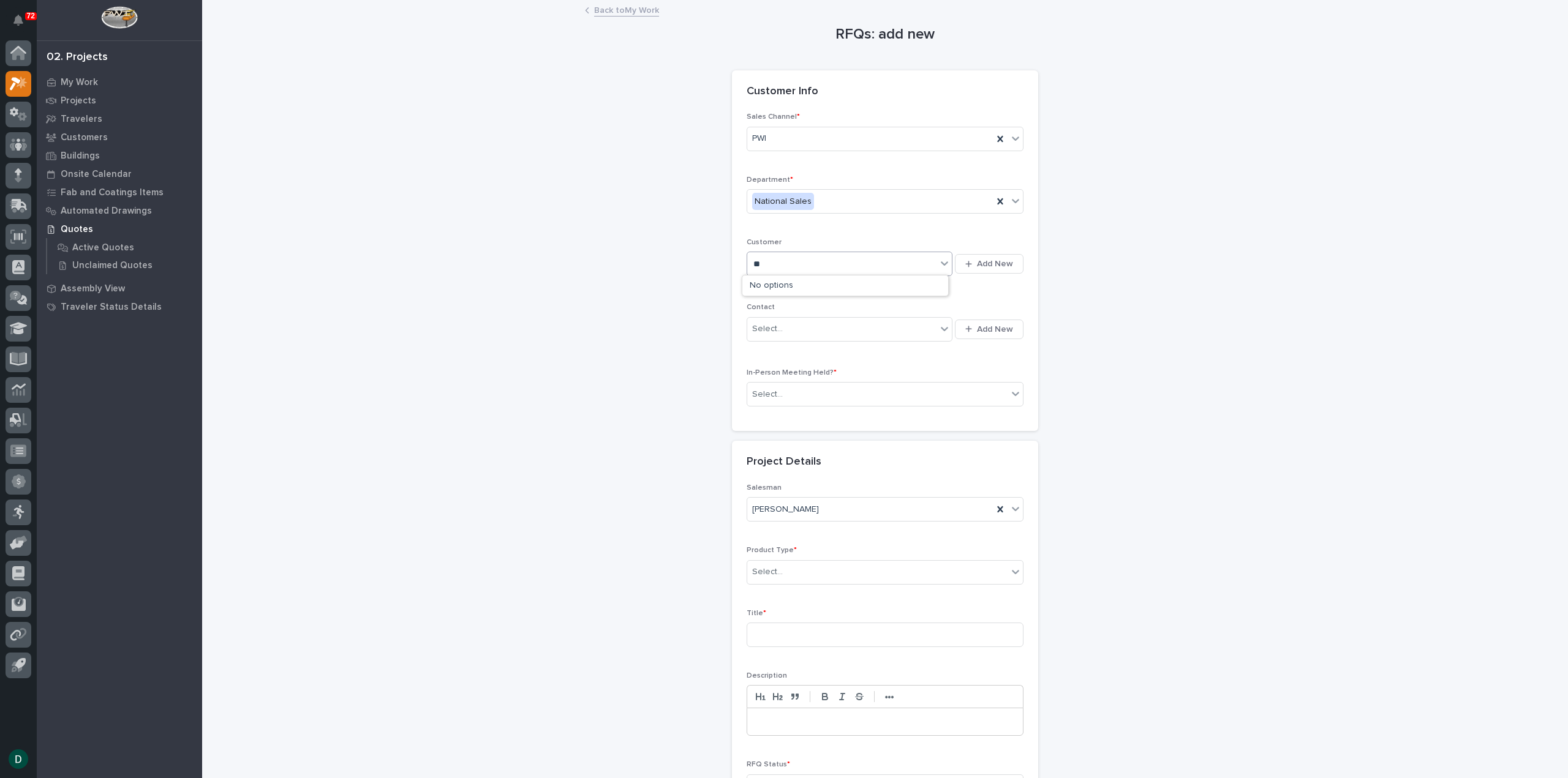
type input "*"
type input "***"
click at [807, 283] on div "ASD|SKY" at bounding box center [845, 286] width 206 height 21
click at [825, 389] on div "Select..." at bounding box center [877, 395] width 261 height 21
click at [788, 436] on div "No" at bounding box center [880, 436] width 276 height 21
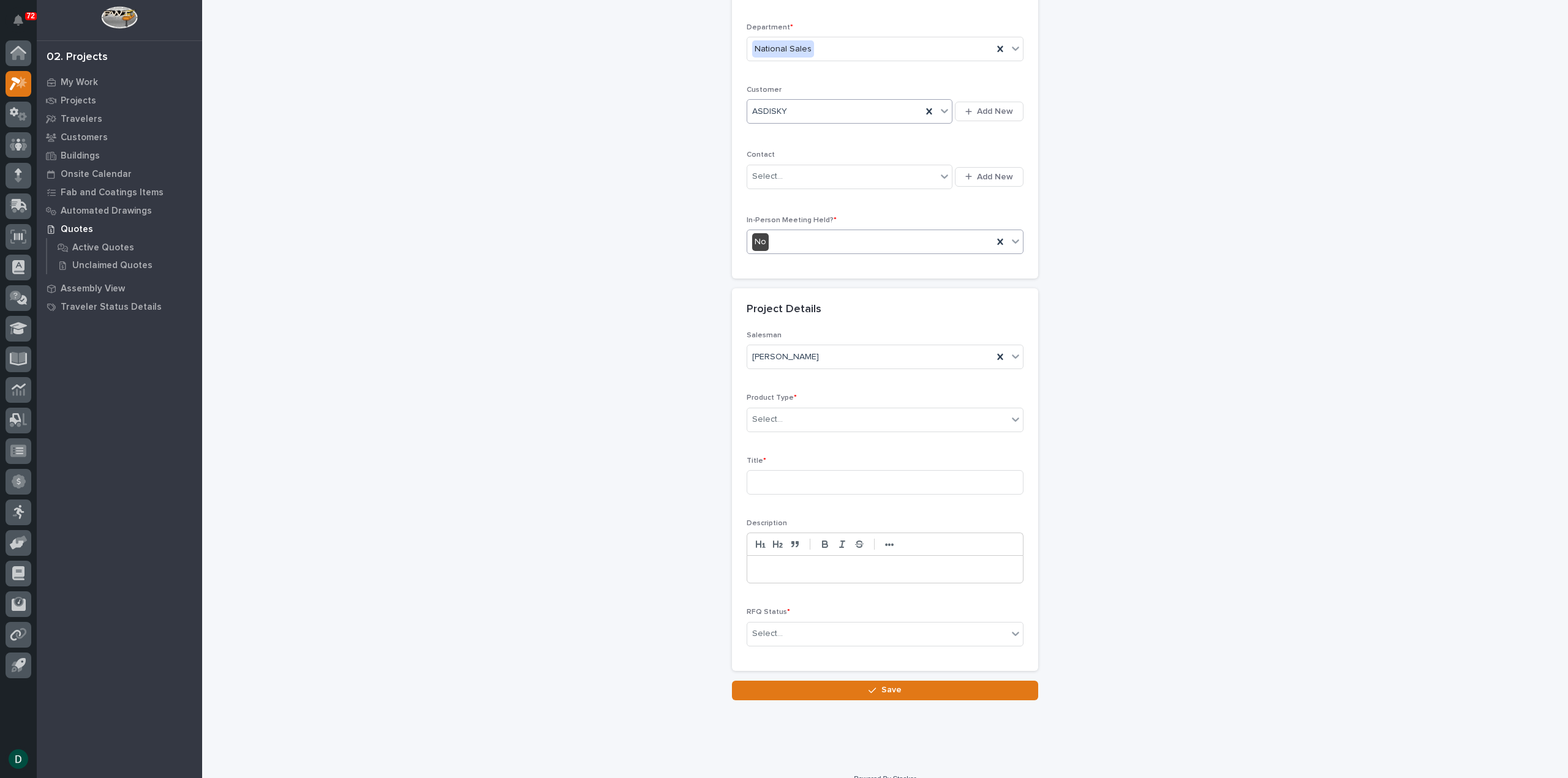
scroll to position [166, 0]
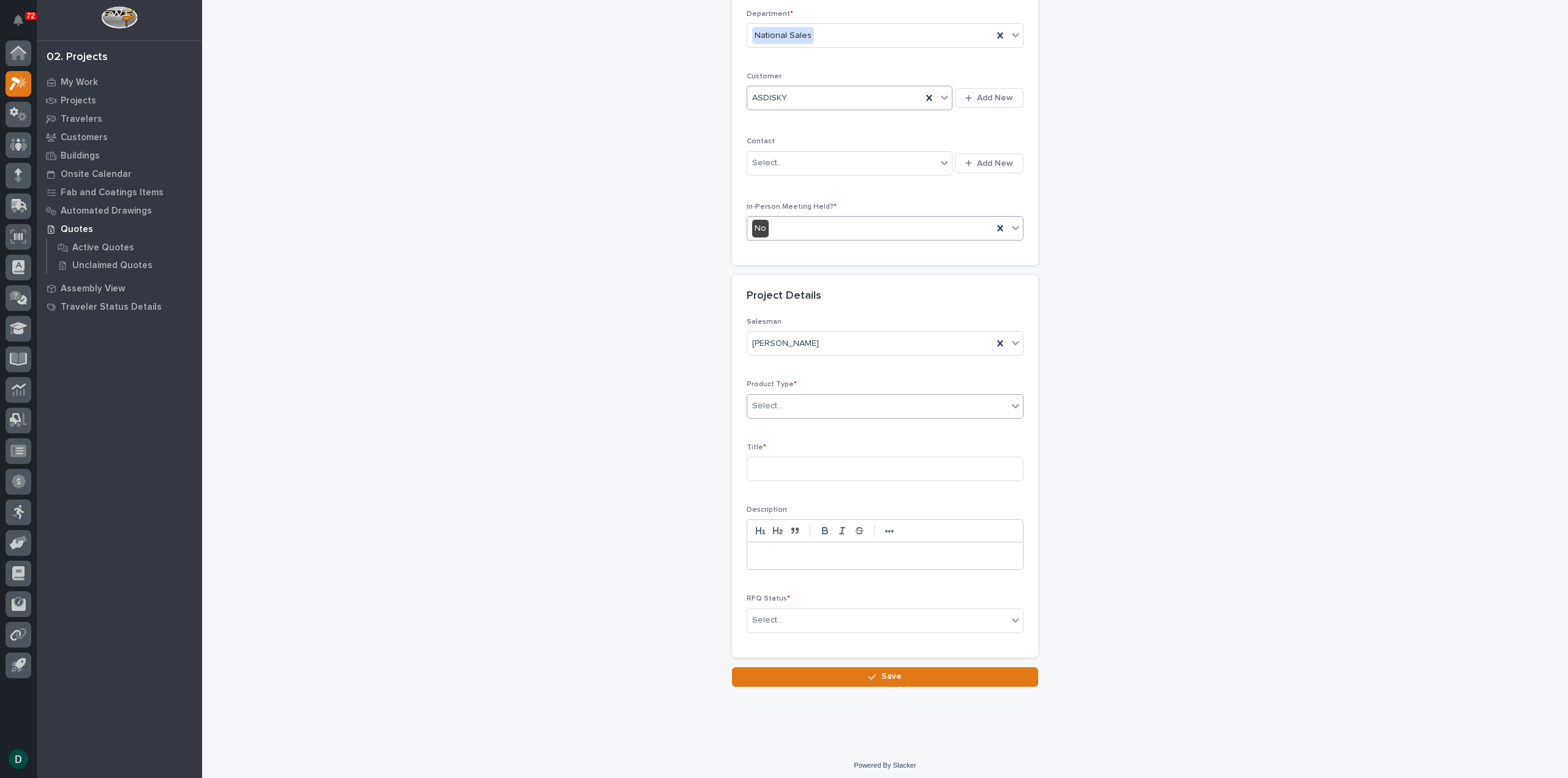
click at [832, 408] on div "Select..." at bounding box center [877, 406] width 261 height 21
click at [832, 571] on div "Mezzanine Components" at bounding box center [880, 576] width 276 height 21
click at [805, 471] on input at bounding box center [885, 469] width 277 height 25
type input "Mezzanine Addition Project"
click at [999, 617] on div "Select..." at bounding box center [877, 621] width 261 height 21
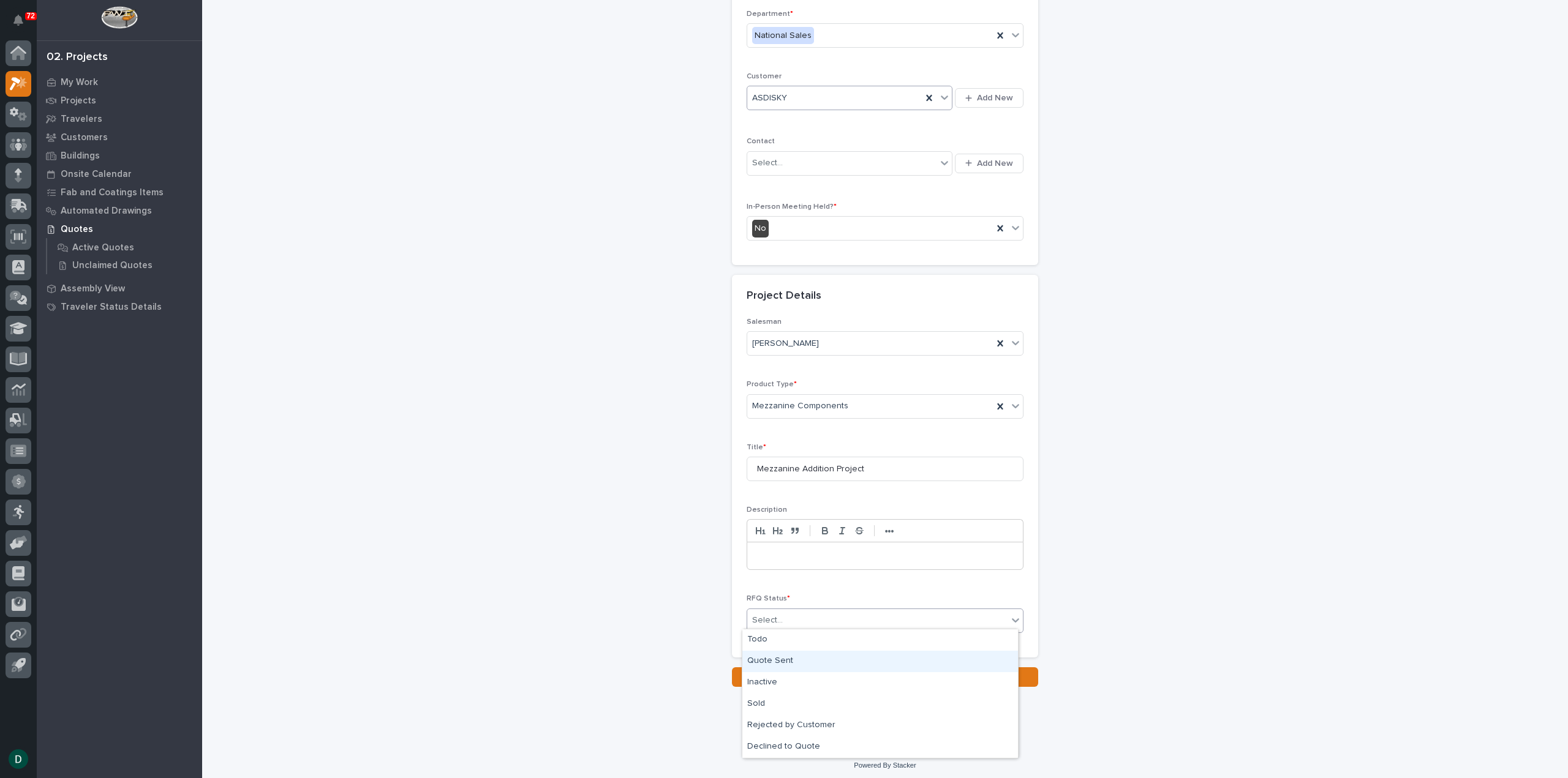
click at [807, 653] on div "Quote Sent" at bounding box center [880, 661] width 276 height 21
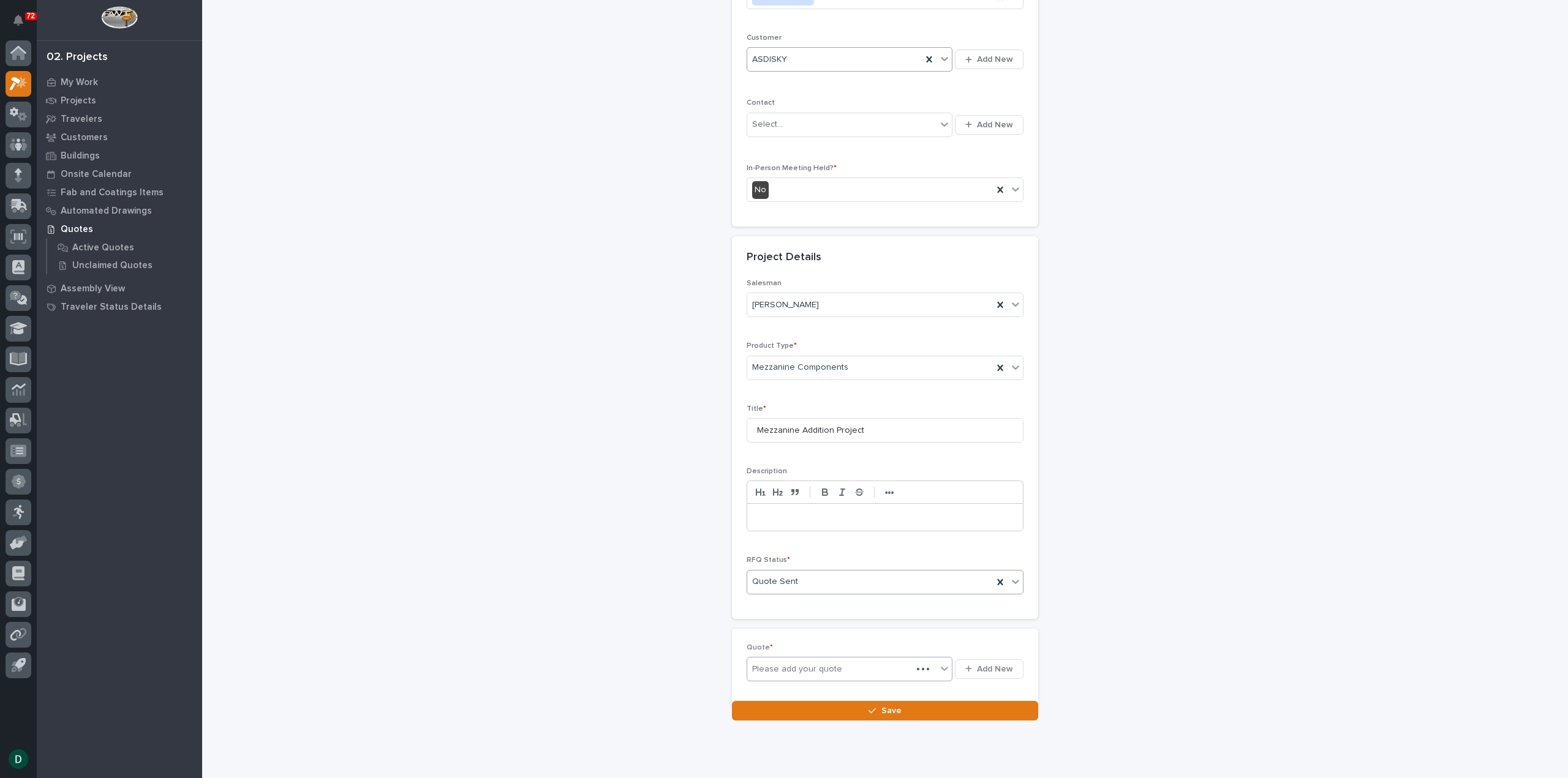
scroll to position [211, 0]
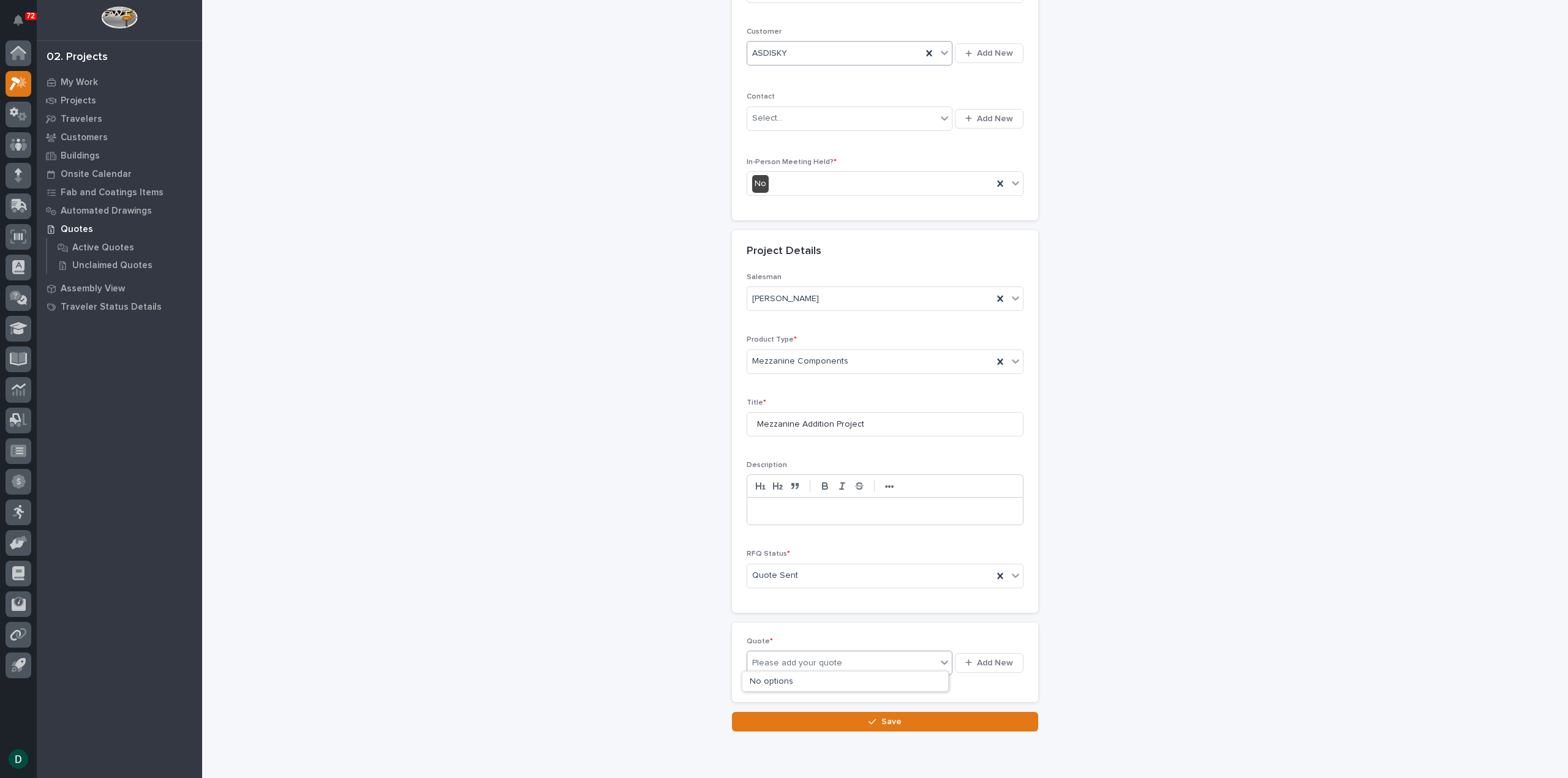
click at [823, 661] on div "Please add your quote" at bounding box center [797, 663] width 90 height 13
click at [999, 658] on span "Add New" at bounding box center [995, 663] width 36 height 11
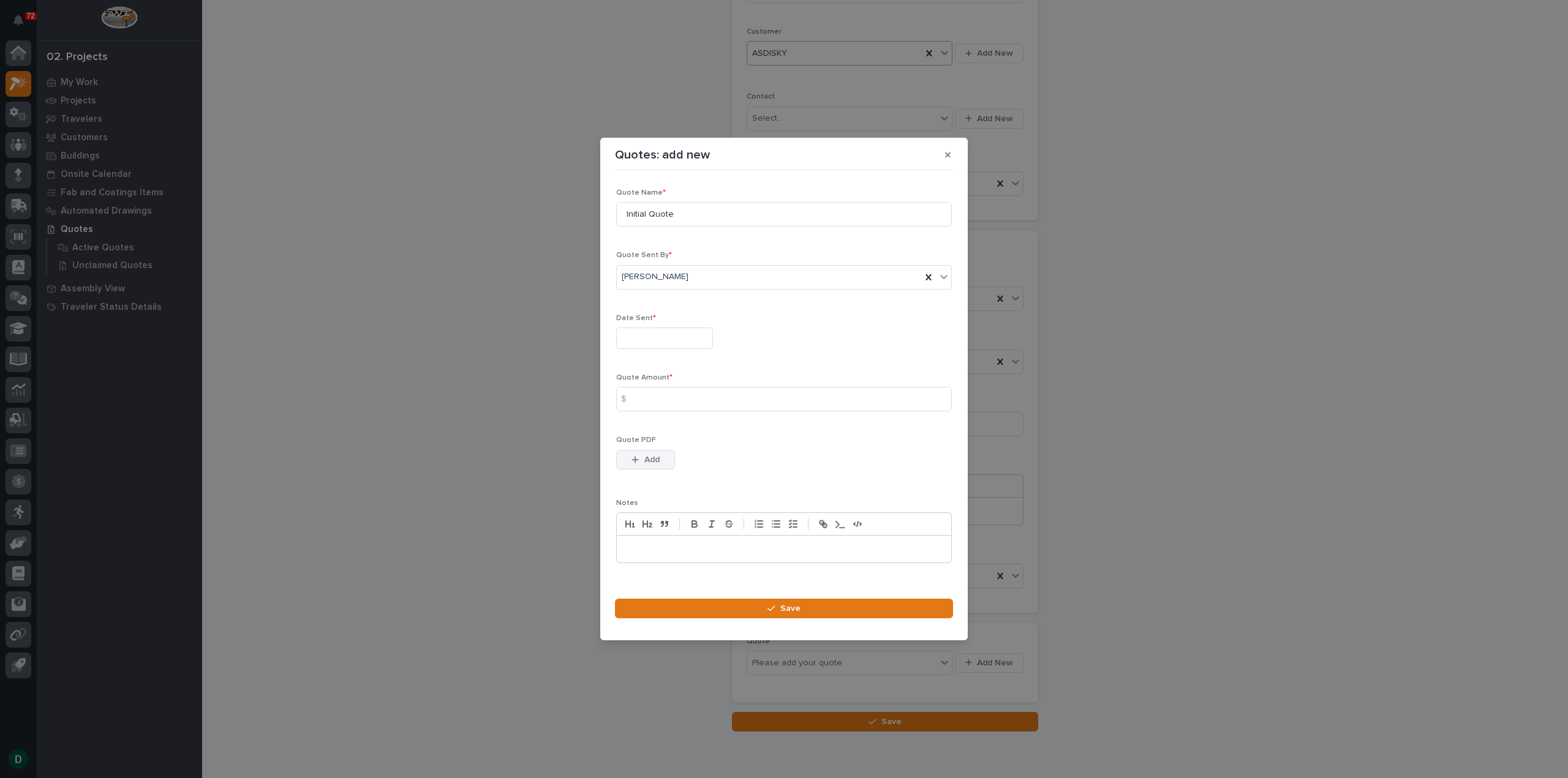
drag, startPoint x: 664, startPoint y: 462, endPoint x: 564, endPoint y: 450, distance: 100.7
click at [664, 461] on button "Add" at bounding box center [645, 460] width 59 height 20
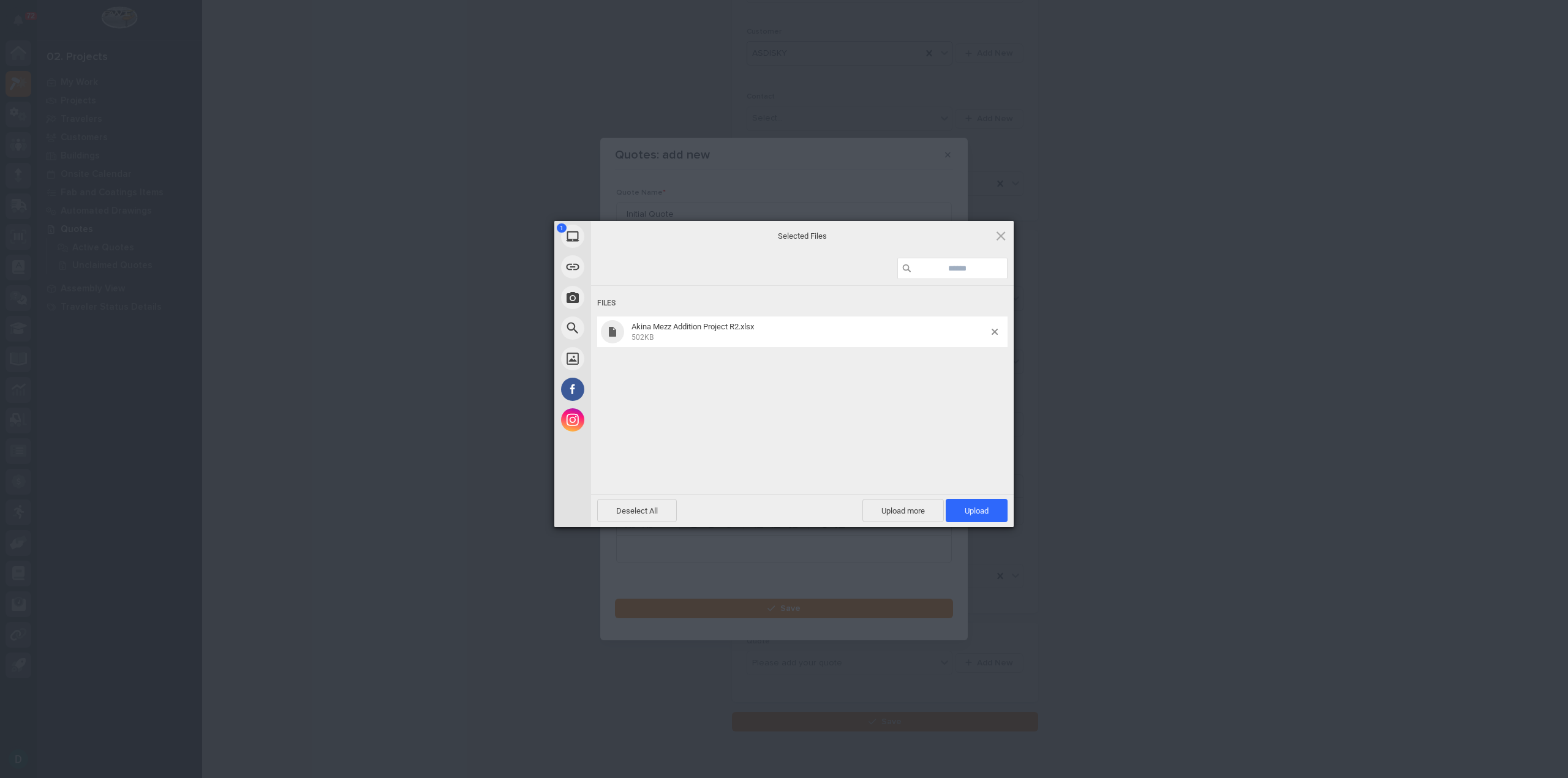
drag, startPoint x: 976, startPoint y: 512, endPoint x: 428, endPoint y: 340, distance: 574.4
click at [975, 512] on span "Upload 1" at bounding box center [976, 511] width 24 height 9
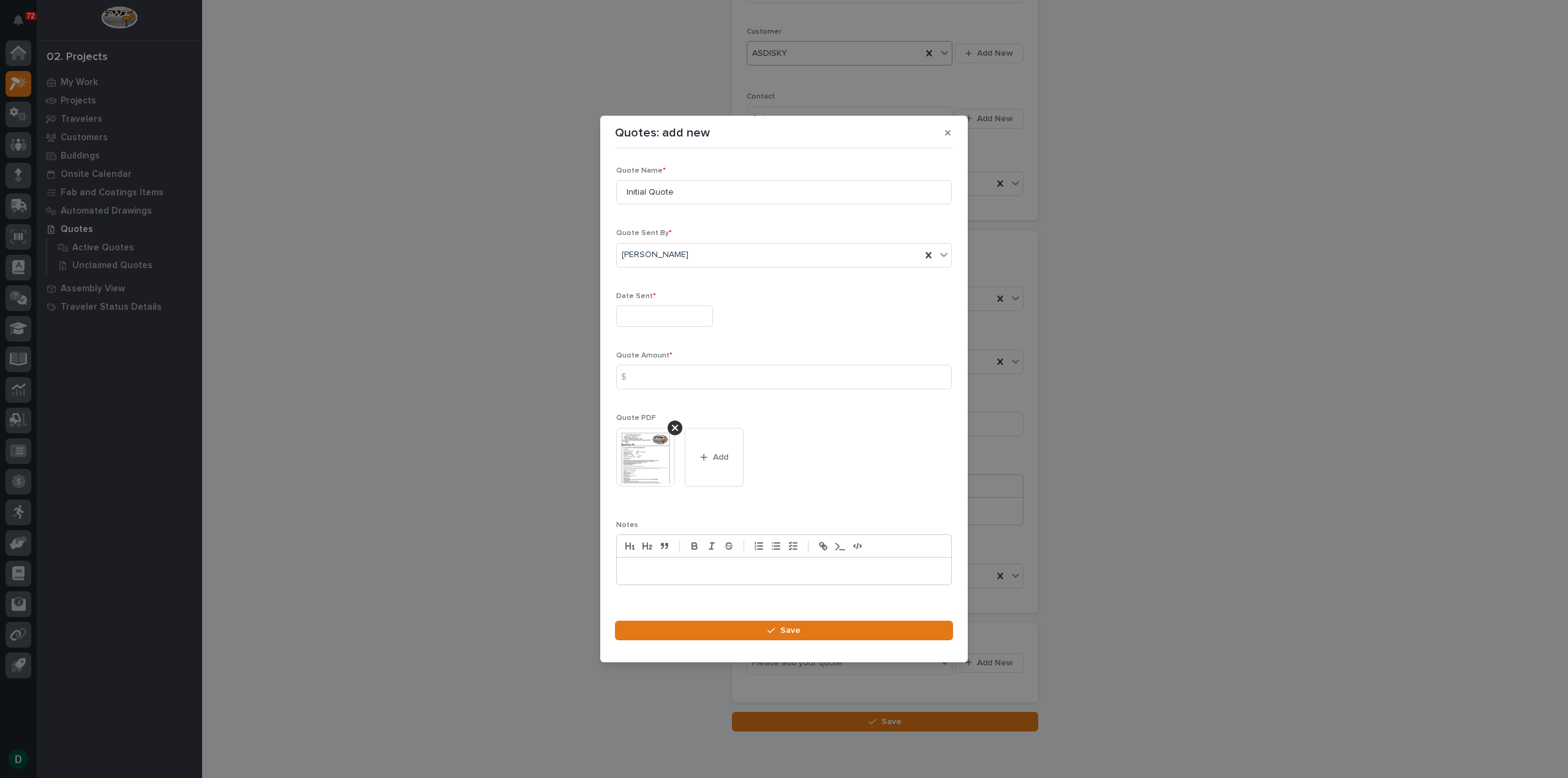
click at [667, 314] on input "text" at bounding box center [664, 316] width 97 height 21
click at [680, 212] on div "14" at bounding box center [680, 216] width 17 height 17
type input "**********"
drag, startPoint x: 687, startPoint y: 198, endPoint x: 615, endPoint y: 211, distance: 73.2
click at [615, 211] on div "**********" at bounding box center [784, 379] width 338 height 453
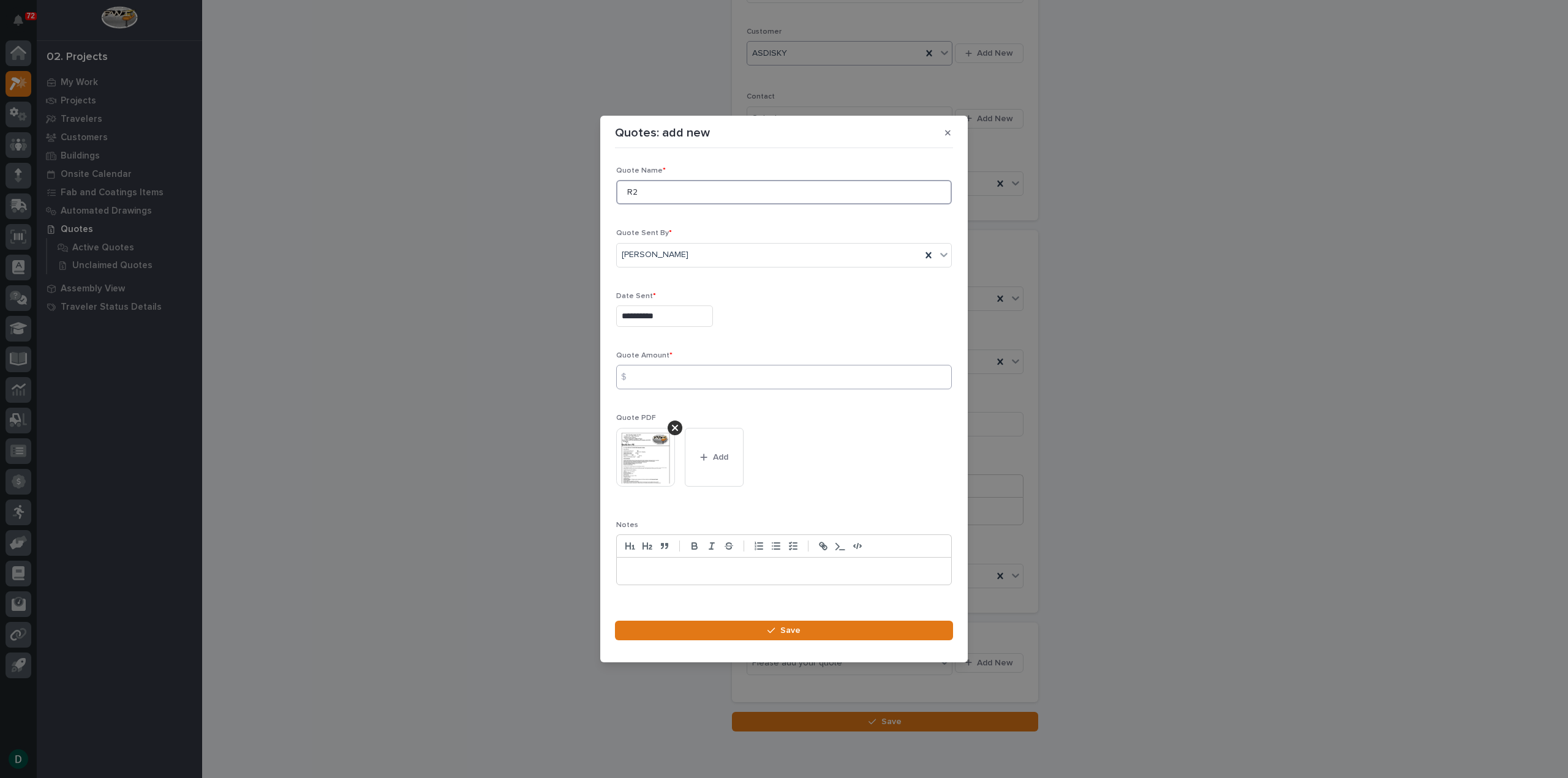
type input "R2"
click at [686, 385] on input at bounding box center [784, 377] width 336 height 25
type input "58229"
click at [697, 569] on p at bounding box center [783, 571] width 316 height 12
click at [771, 629] on icon "button" at bounding box center [771, 630] width 7 height 9
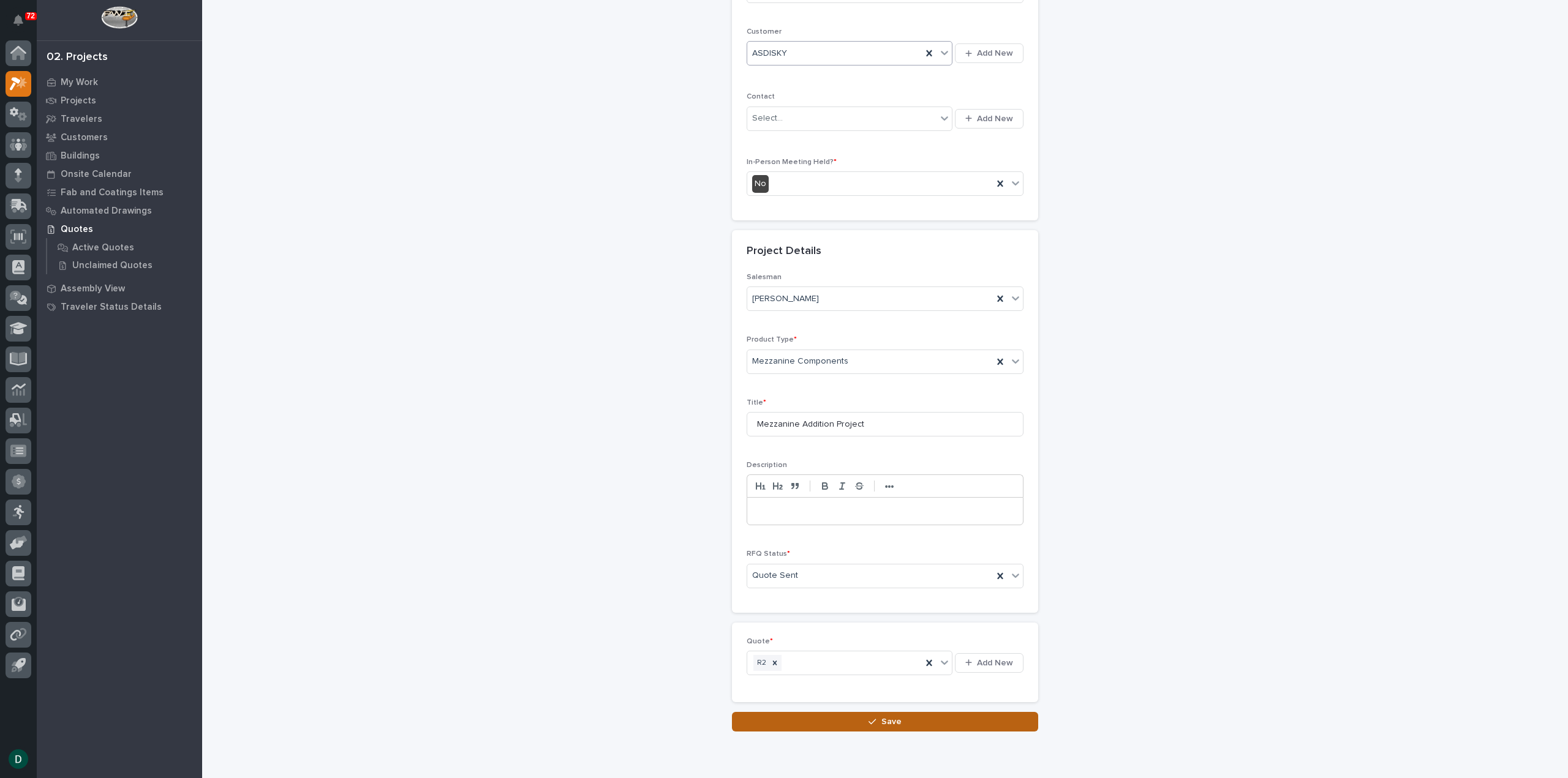
click at [882, 718] on span "Save" at bounding box center [892, 722] width 21 height 11
